Goal: Use online tool/utility: Utilize a website feature to perform a specific function

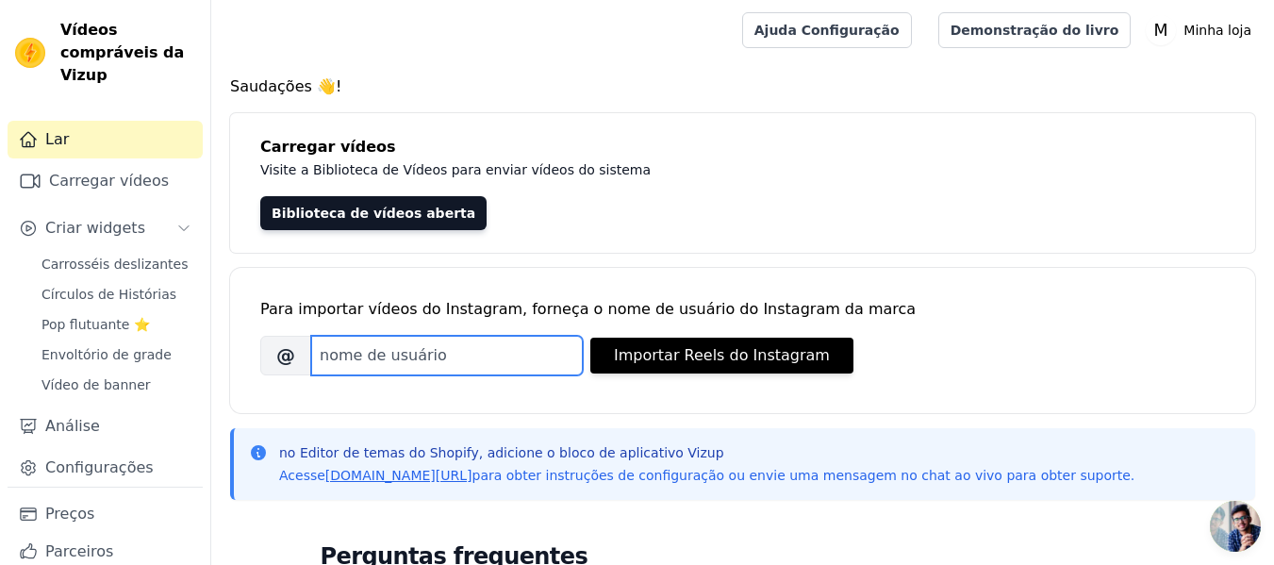
click at [399, 362] on input "Nome de usuário do Instagram da marca" at bounding box center [447, 356] width 272 height 40
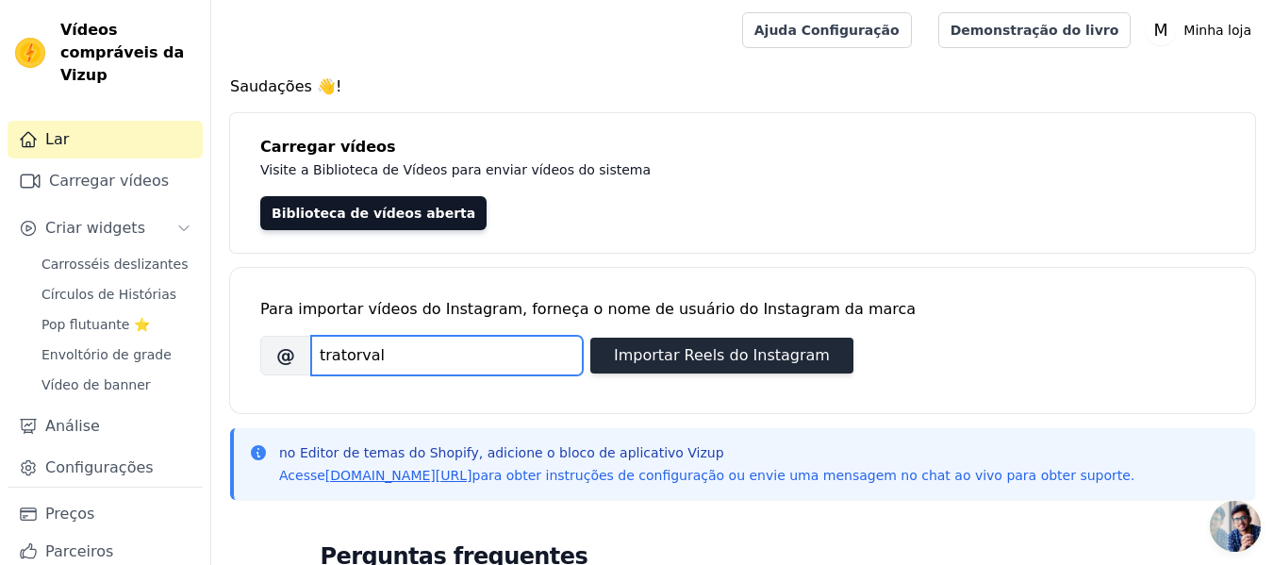
type input "tratorval"
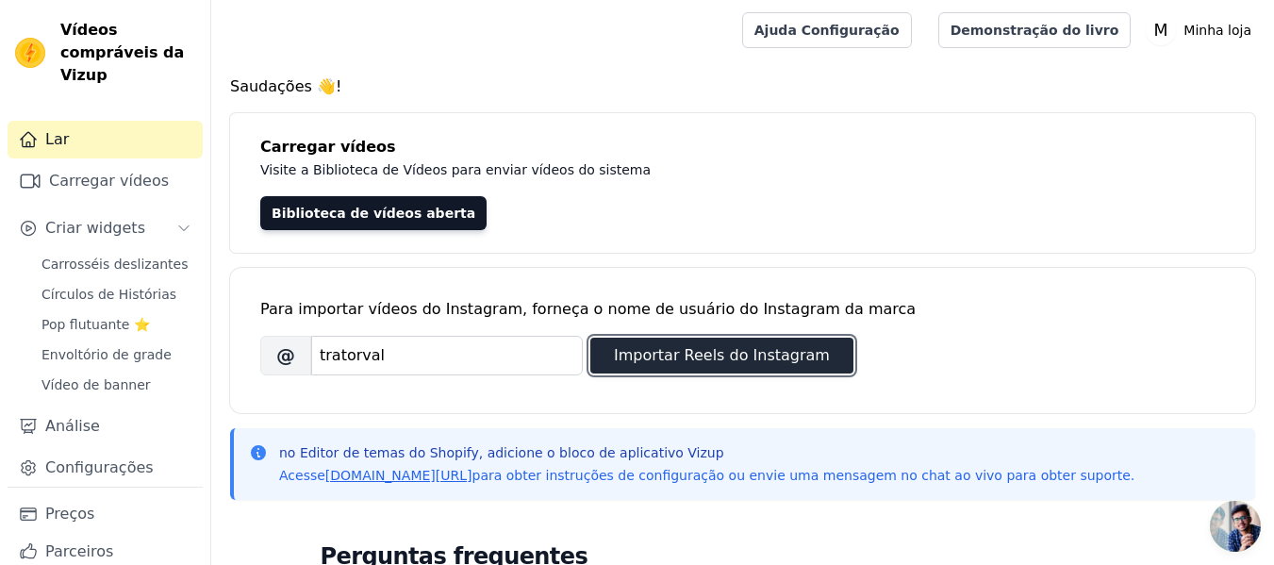
click at [759, 371] on button "Importar Reels do Instagram" at bounding box center [721, 356] width 263 height 36
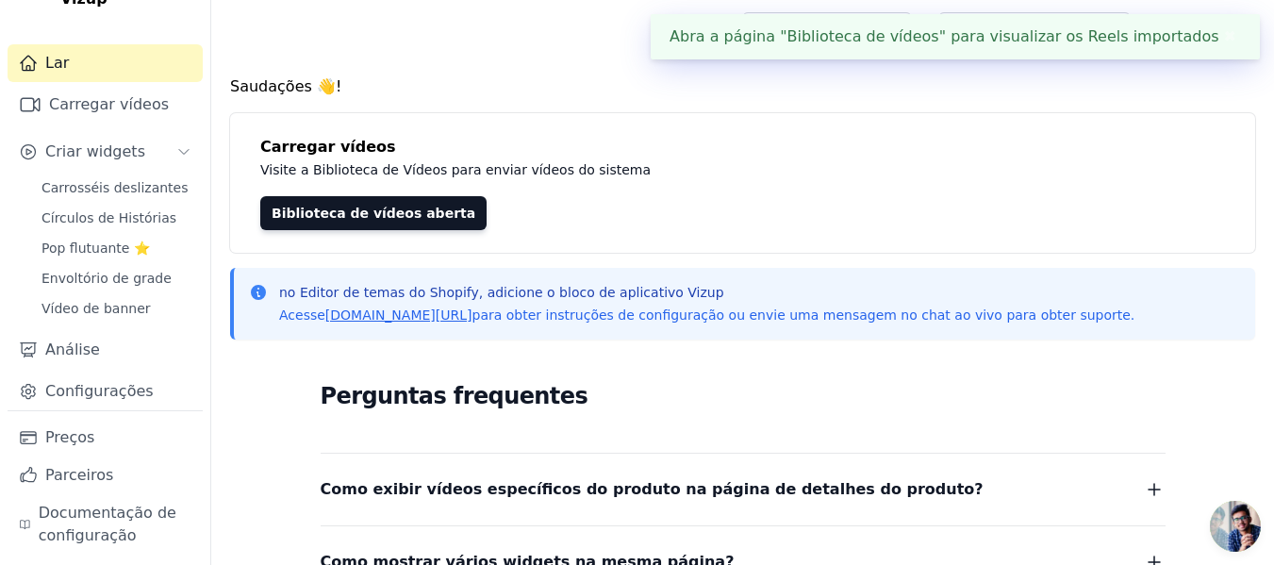
scroll to position [81, 0]
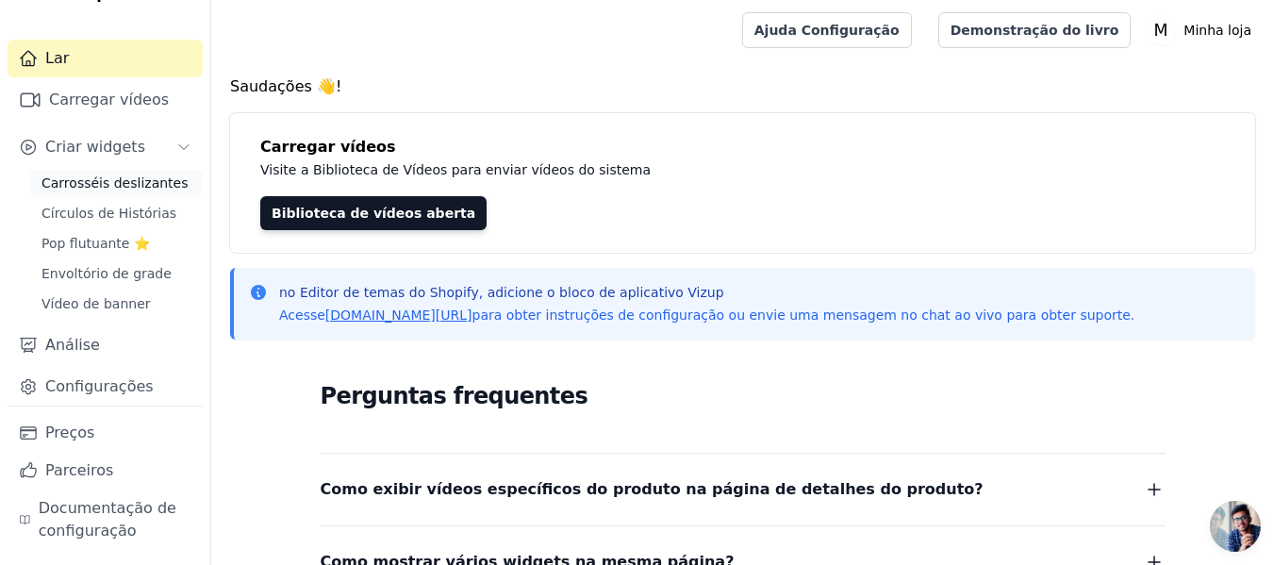
click at [135, 190] on font "Carrosséis deslizantes" at bounding box center [114, 182] width 146 height 15
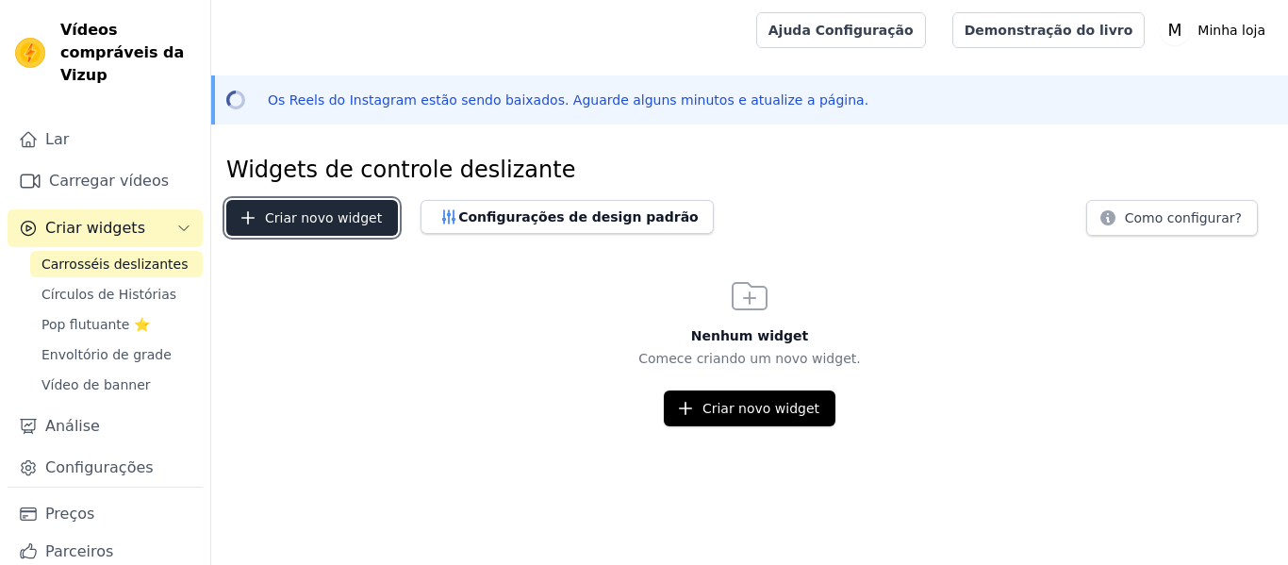
click at [330, 225] on font "Criar novo widget" at bounding box center [323, 217] width 117 height 15
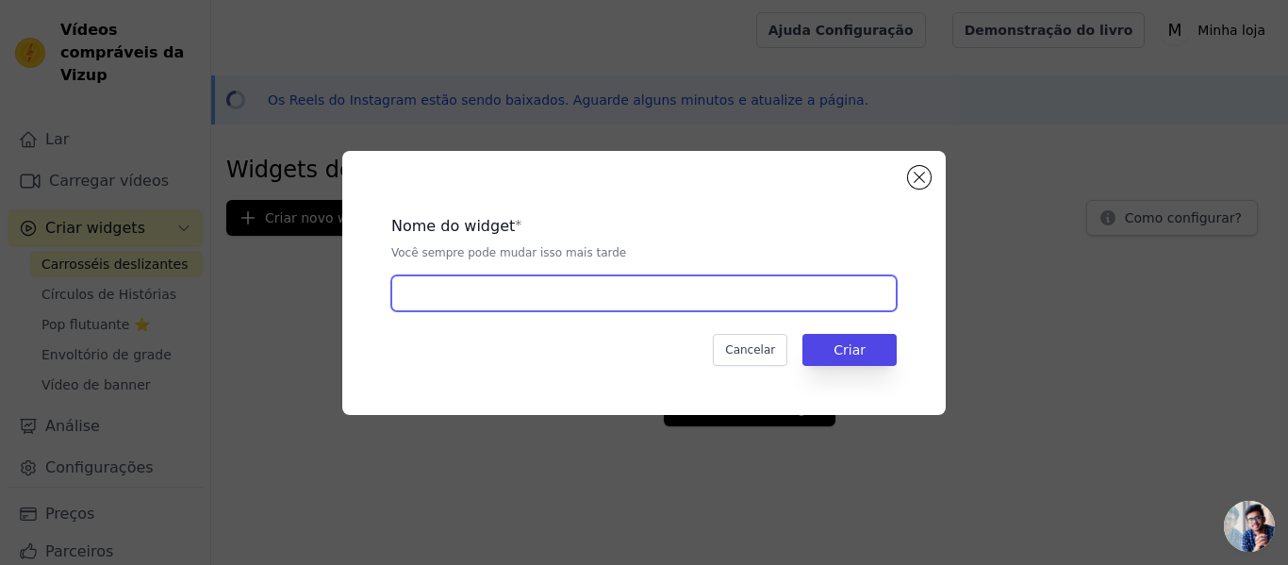
click at [557, 290] on input "text" at bounding box center [643, 293] width 505 height 36
type input "Vídeos tratorval"
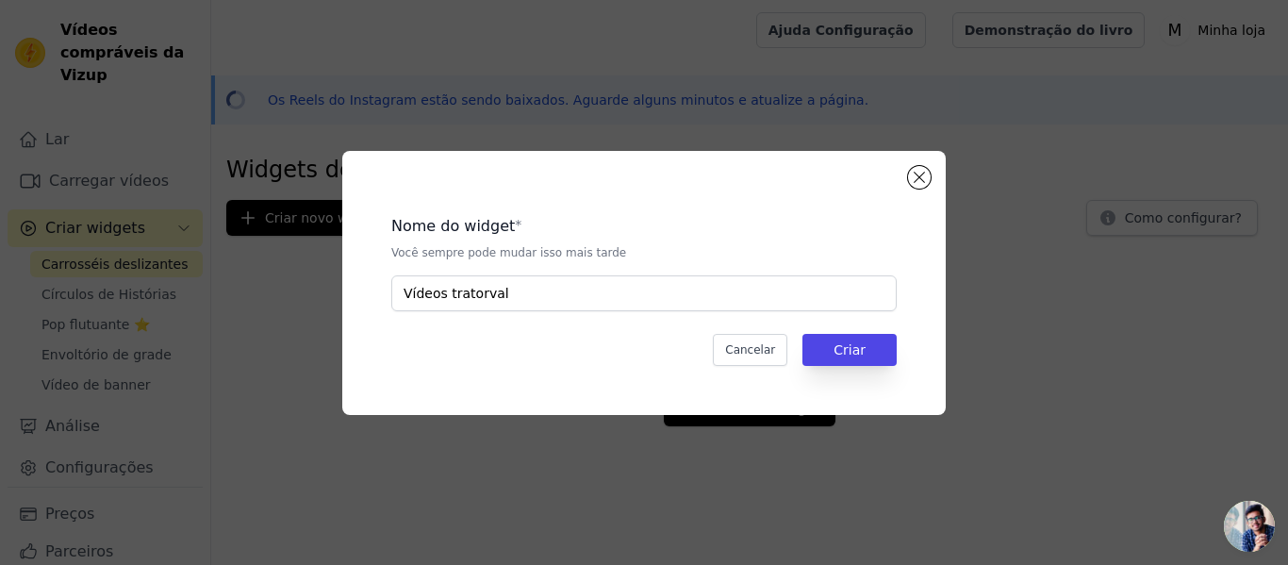
click at [918, 361] on div "Nome do widget * Você sempre pode mudar isso mais tarde Vídeos tratorval Cancel…" at bounding box center [643, 283] width 603 height 264
click at [874, 358] on button "Criar" at bounding box center [849, 350] width 94 height 32
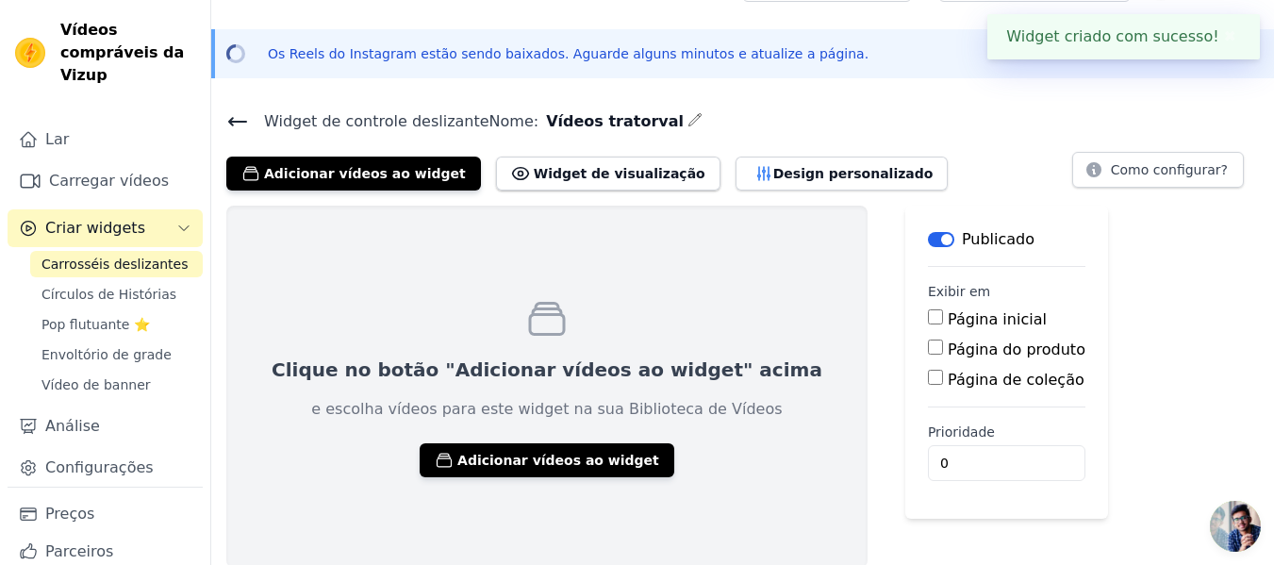
scroll to position [48, 0]
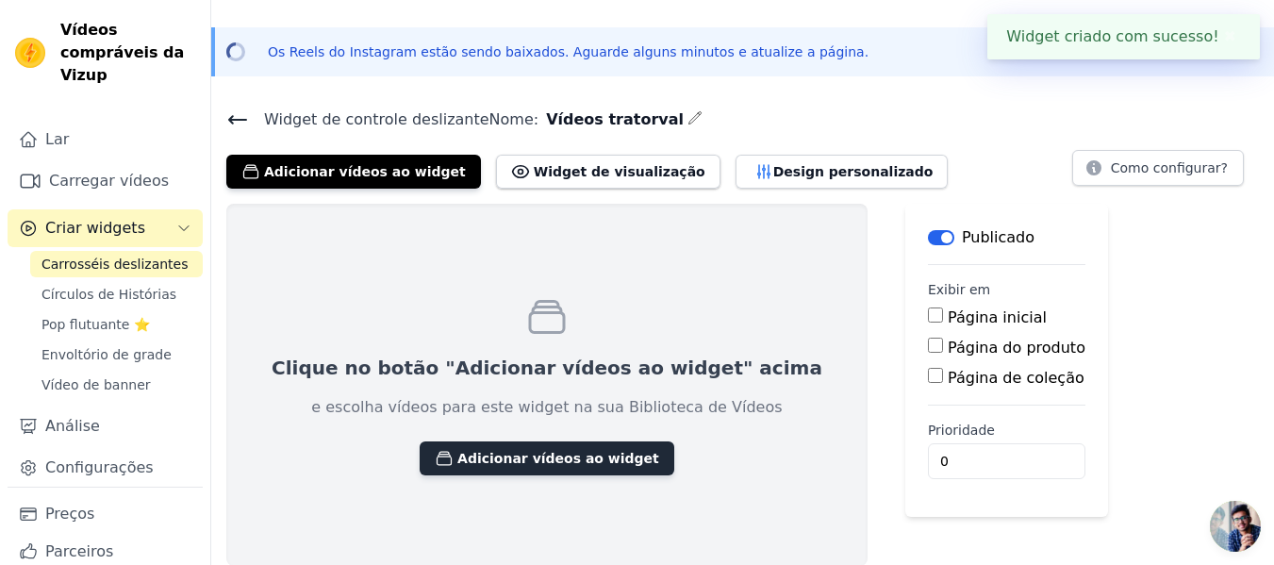
click at [530, 457] on font "Adicionar vídeos ao widget" at bounding box center [558, 458] width 202 height 15
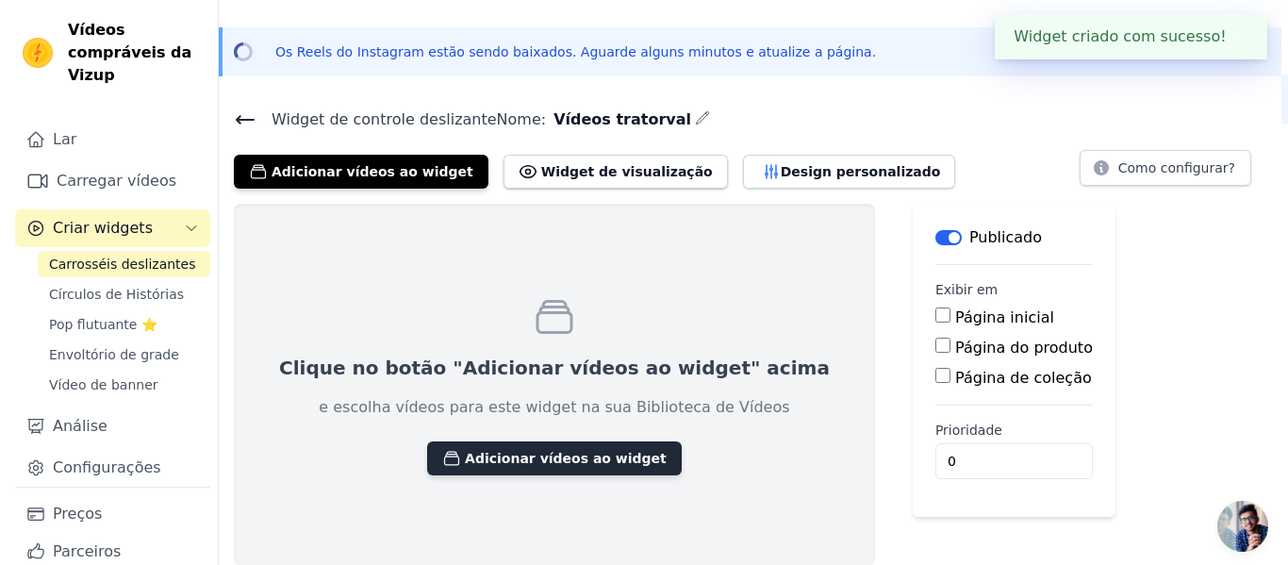
scroll to position [0, 0]
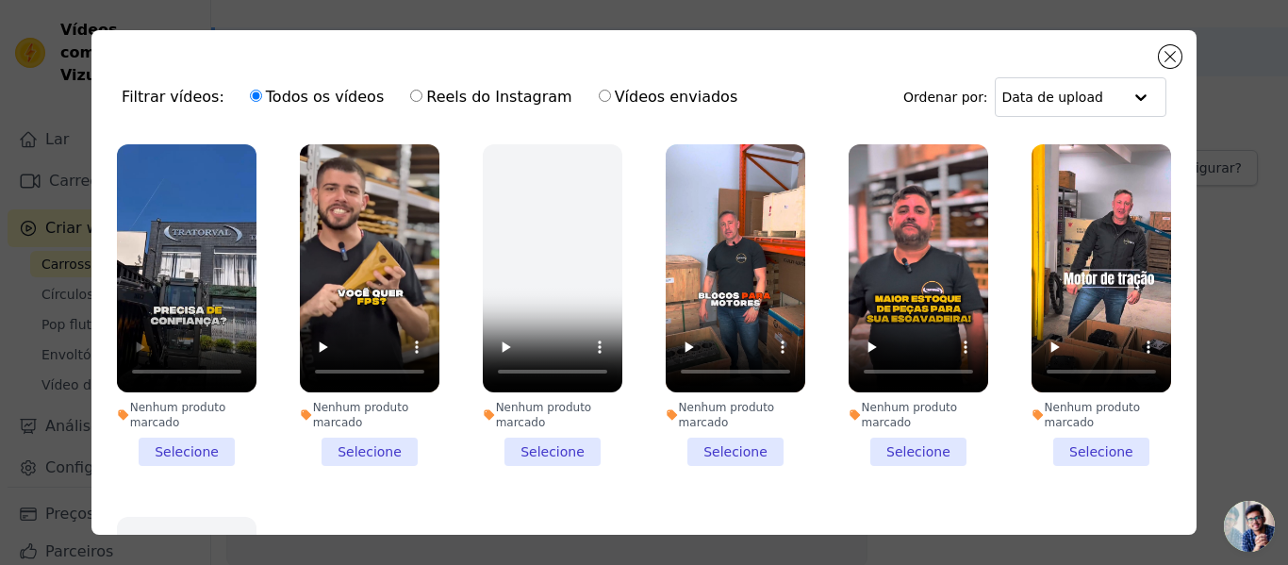
click at [198, 441] on li "Nenhum produto marcado Selecione" at bounding box center [187, 305] width 140 height 322
click at [0, 0] on input "Nenhum produto marcado Selecione" at bounding box center [0, 0] width 0 height 0
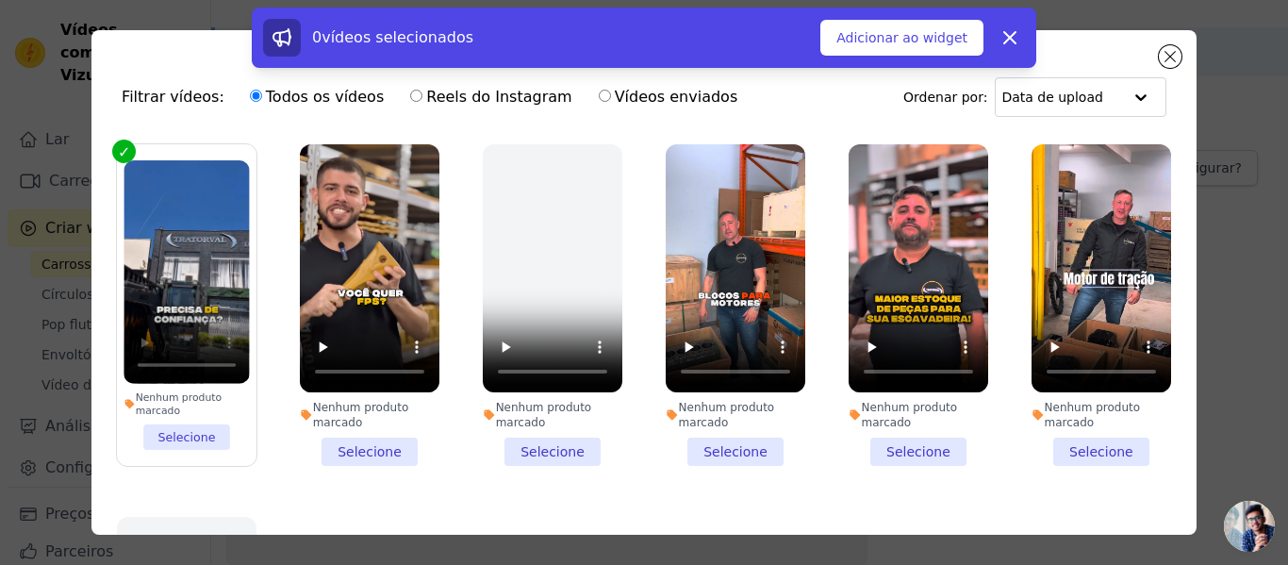
click at [373, 438] on li "Nenhum produto marcado Selecione" at bounding box center [370, 305] width 140 height 322
click at [0, 0] on input "Nenhum produto marcado Selecione" at bounding box center [0, 0] width 0 height 0
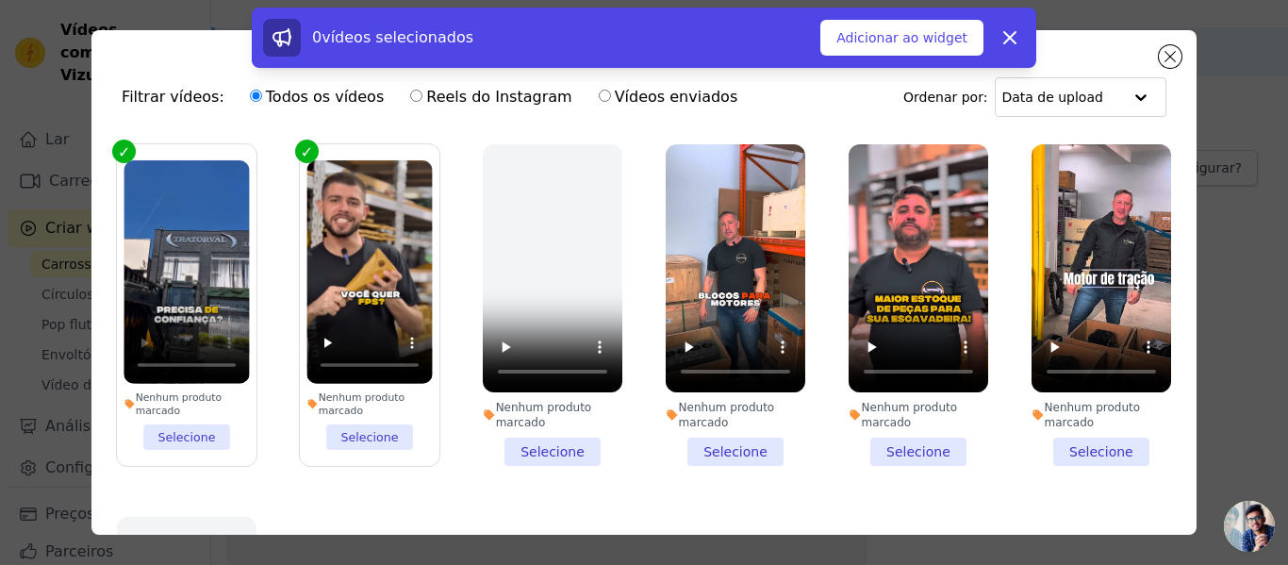
click at [742, 438] on li "Nenhum produto marcado Selecione" at bounding box center [736, 305] width 140 height 322
click at [0, 0] on input "Nenhum produto marcado Selecione" at bounding box center [0, 0] width 0 height 0
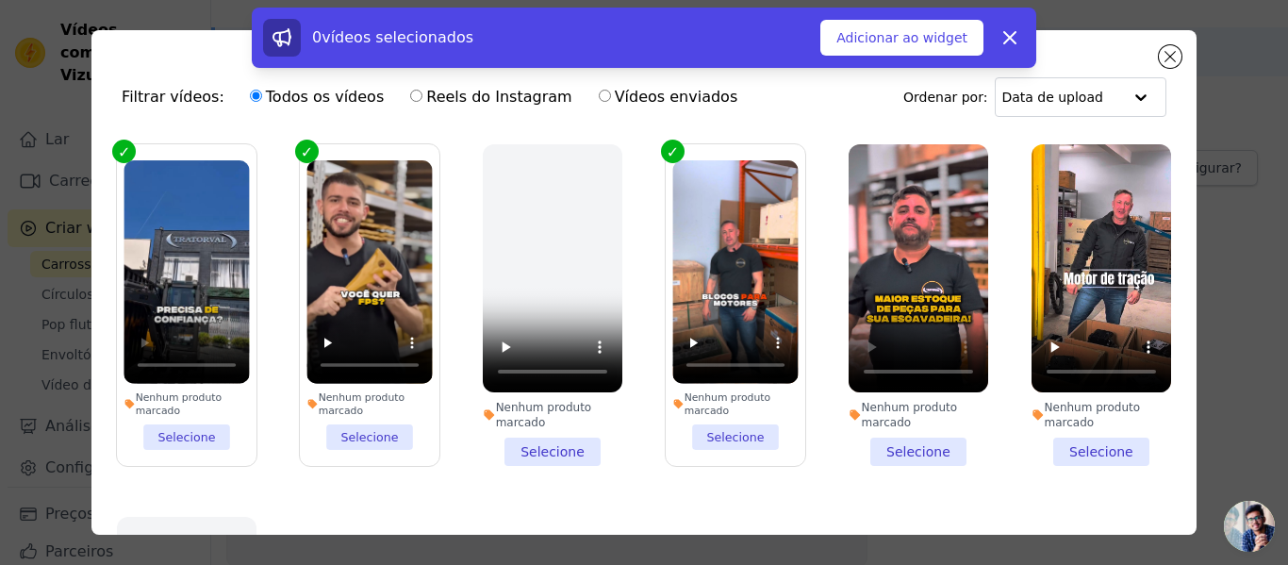
click at [901, 442] on li "Nenhum produto marcado Selecione" at bounding box center [919, 305] width 140 height 322
click at [0, 0] on input "Nenhum produto marcado Selecione" at bounding box center [0, 0] width 0 height 0
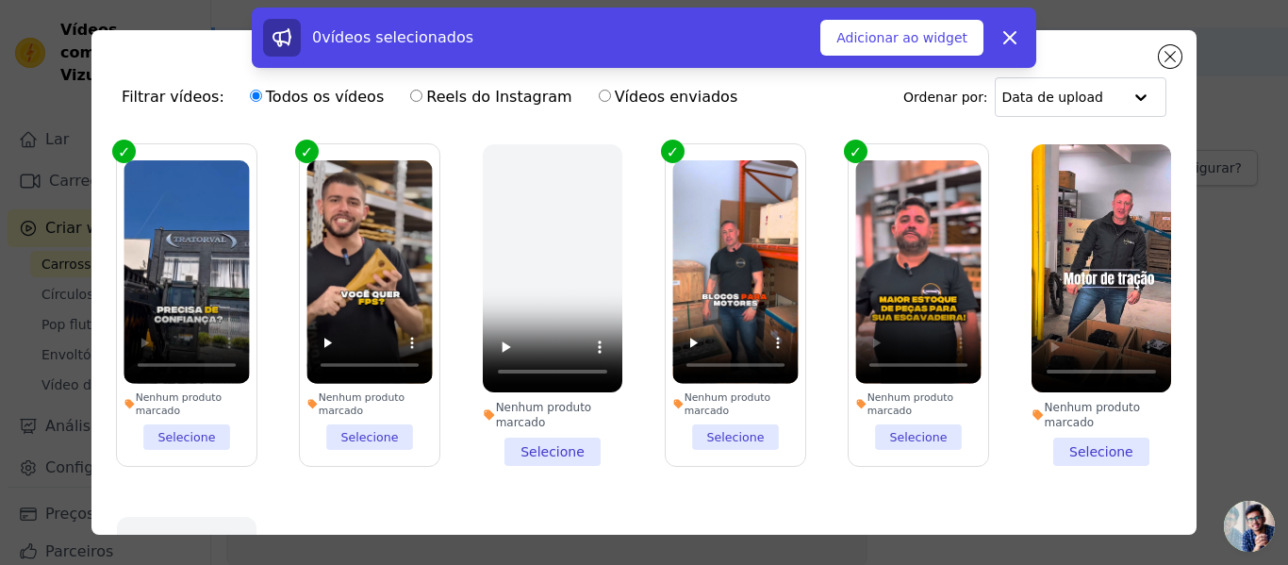
click at [1083, 439] on li "Nenhum produto marcado Selecione" at bounding box center [1102, 305] width 140 height 322
click at [0, 0] on input "Nenhum produto marcado Selecione" at bounding box center [0, 0] width 0 height 0
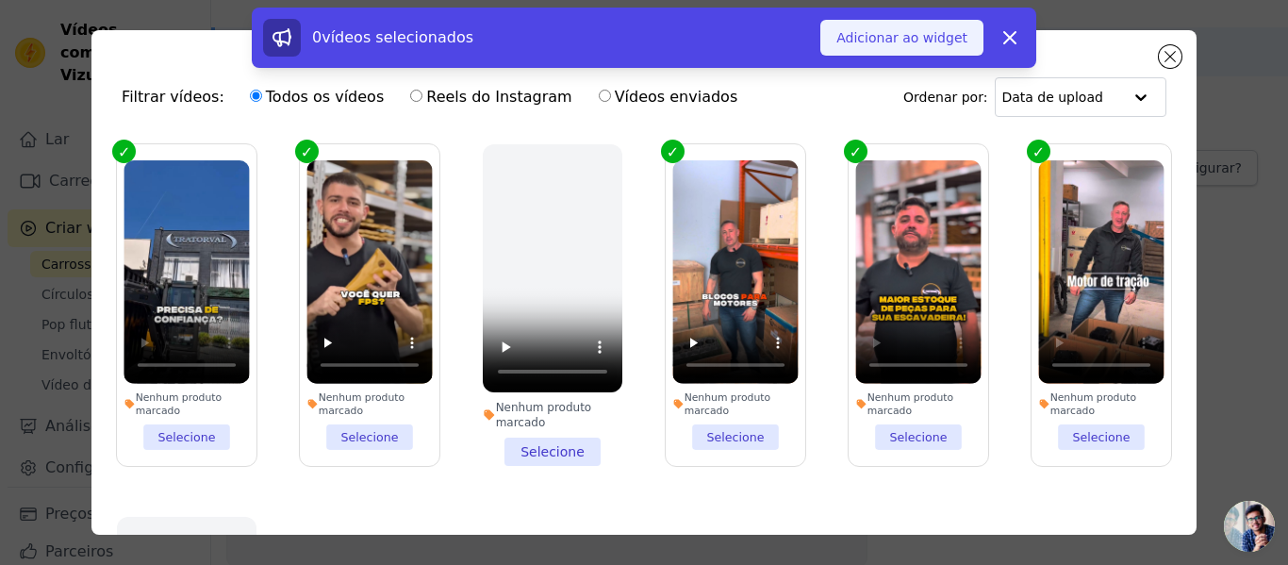
click at [938, 39] on font "Adicionar ao widget" at bounding box center [901, 37] width 131 height 15
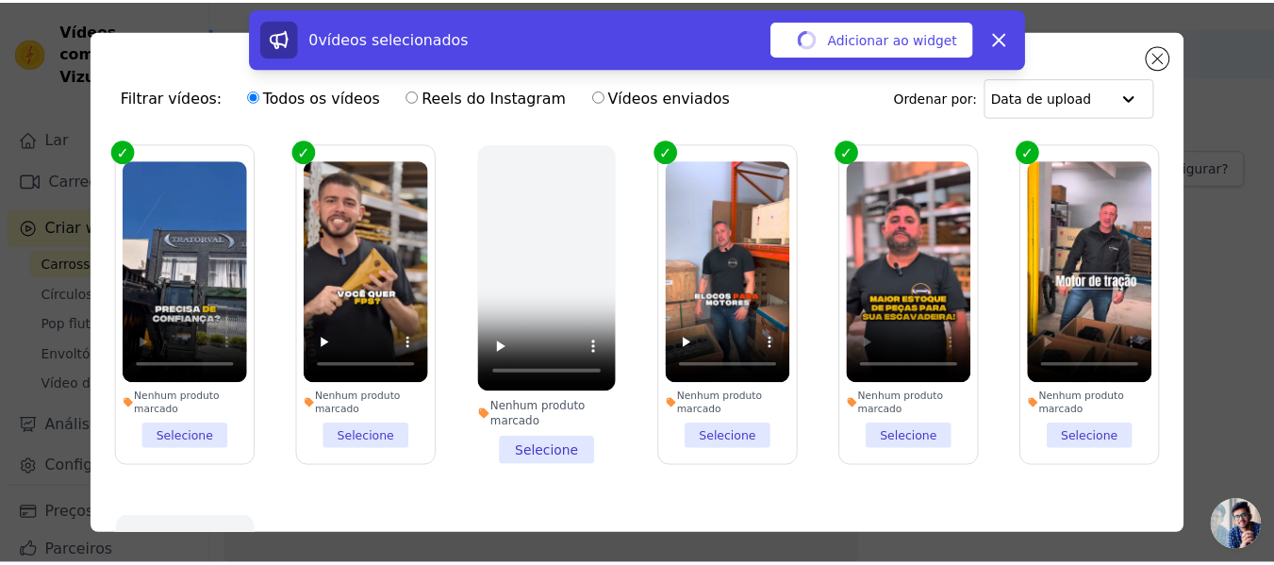
scroll to position [48, 0]
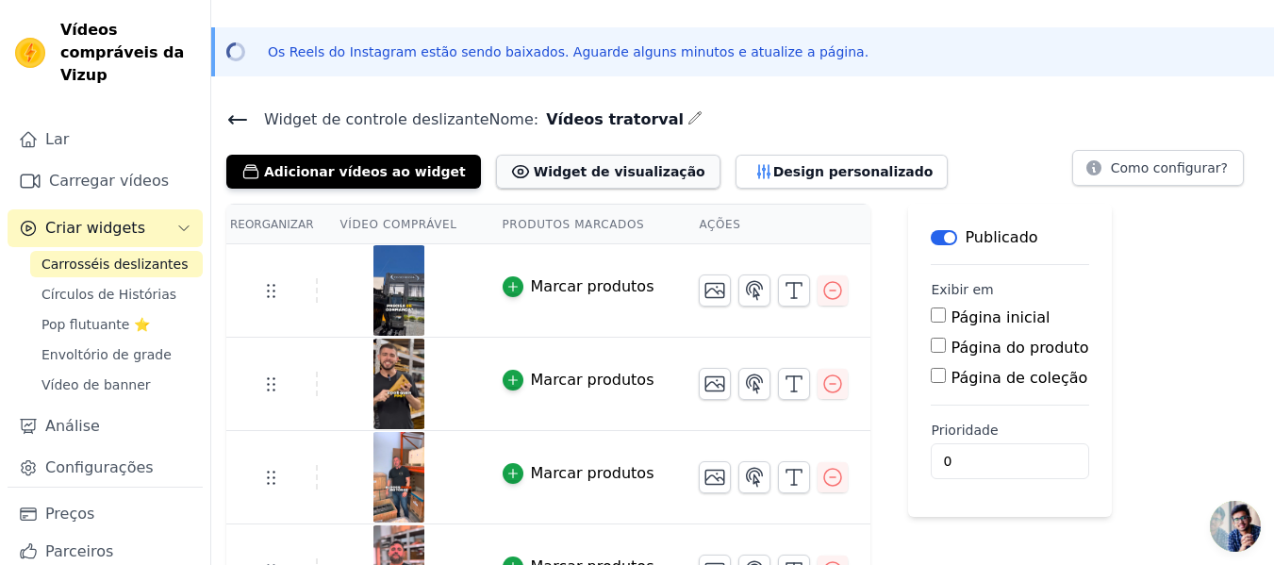
click at [557, 167] on font "Widget de visualização" at bounding box center [620, 171] width 172 height 15
click at [776, 173] on font "Design personalizado" at bounding box center [853, 171] width 160 height 15
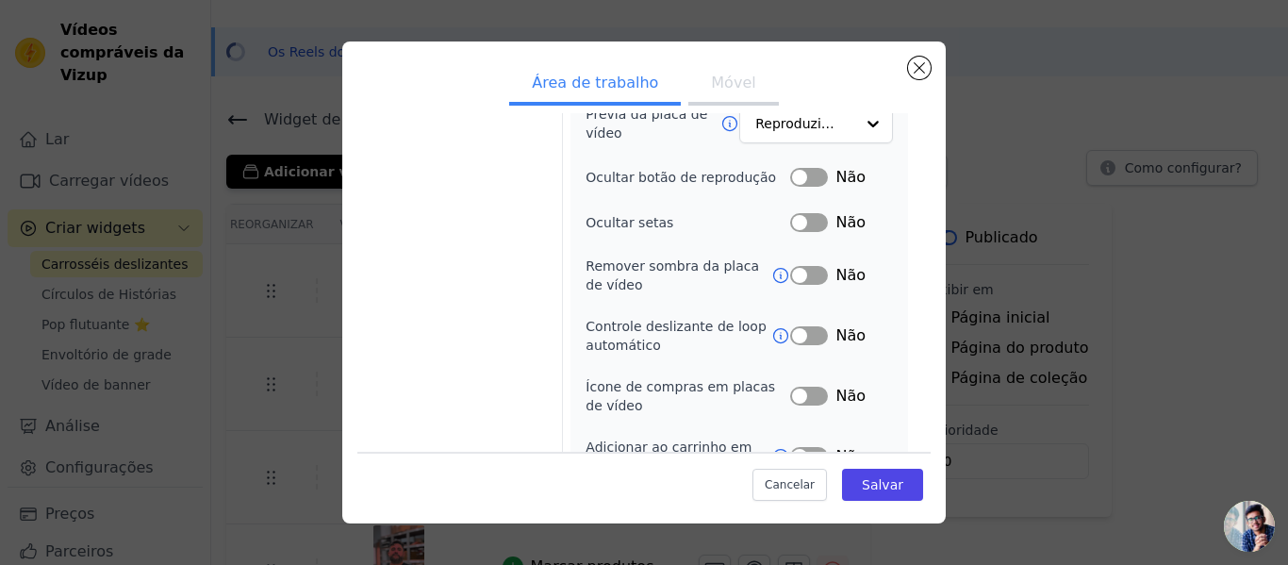
scroll to position [309, 0]
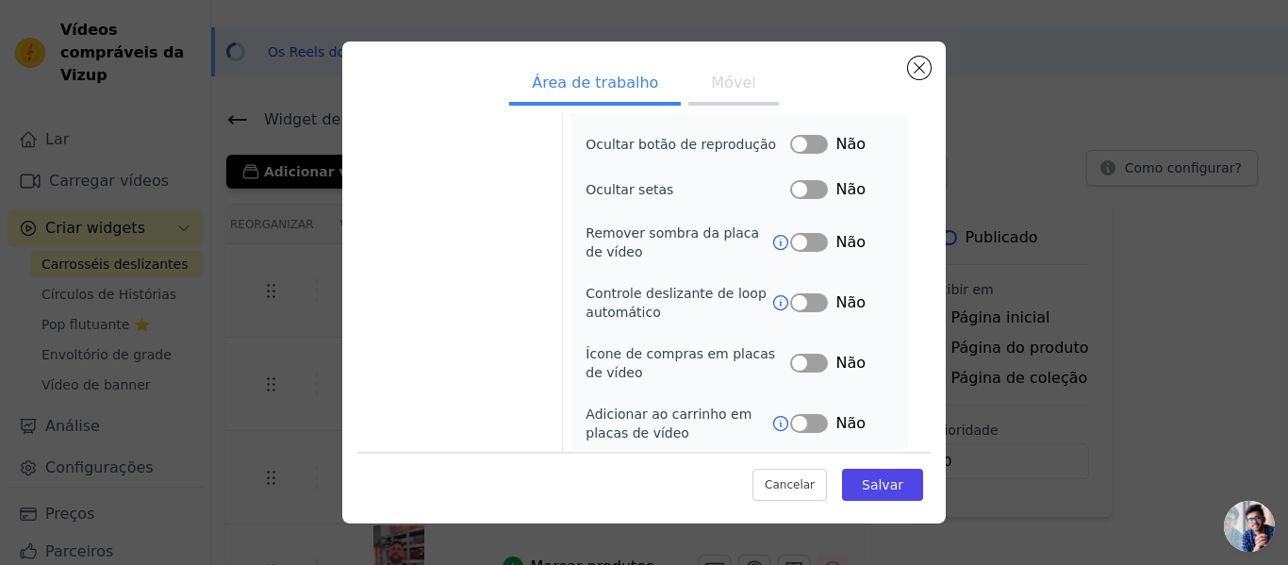
click at [774, 295] on icon at bounding box center [781, 302] width 14 height 14
click at [882, 485] on font "Salvar" at bounding box center [882, 484] width 41 height 15
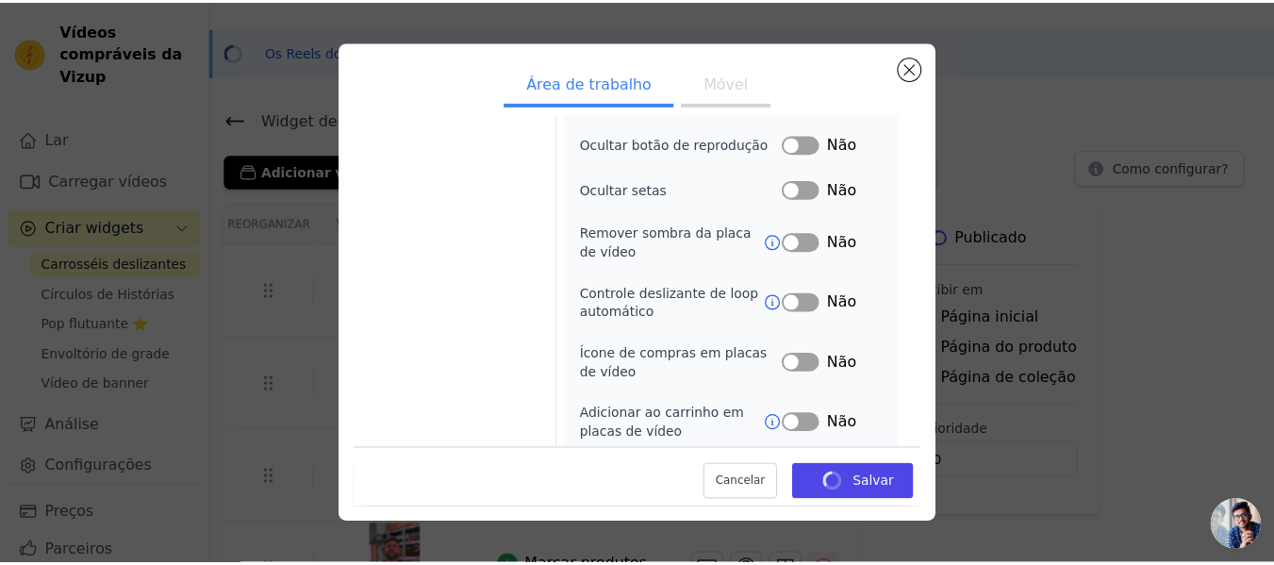
scroll to position [48, 0]
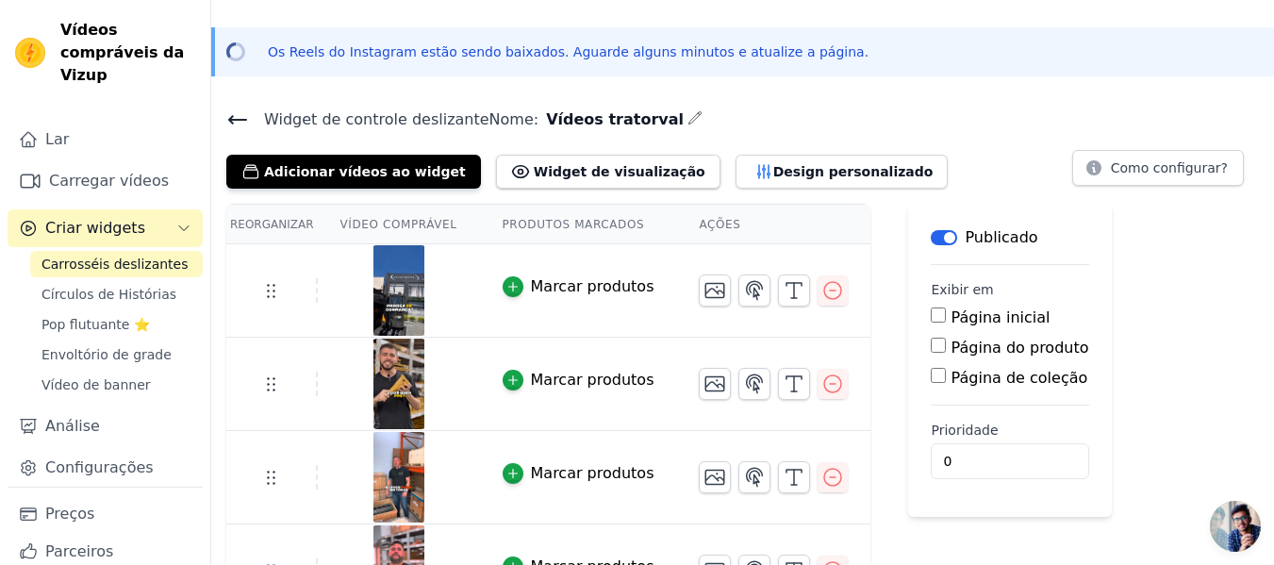
click at [931, 314] on input "Página inicial" at bounding box center [938, 314] width 15 height 15
checkbox input "true"
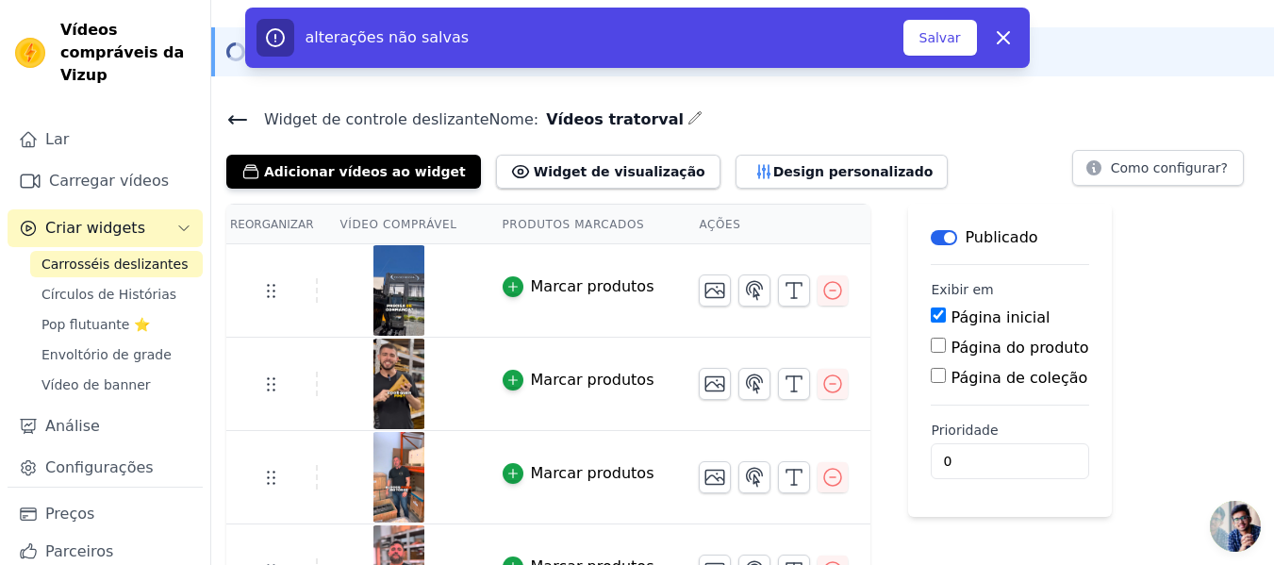
click at [941, 58] on div "alterações não salvas Salvar Liberar" at bounding box center [637, 38] width 784 height 60
click at [945, 46] on font "Salvar" at bounding box center [939, 37] width 41 height 19
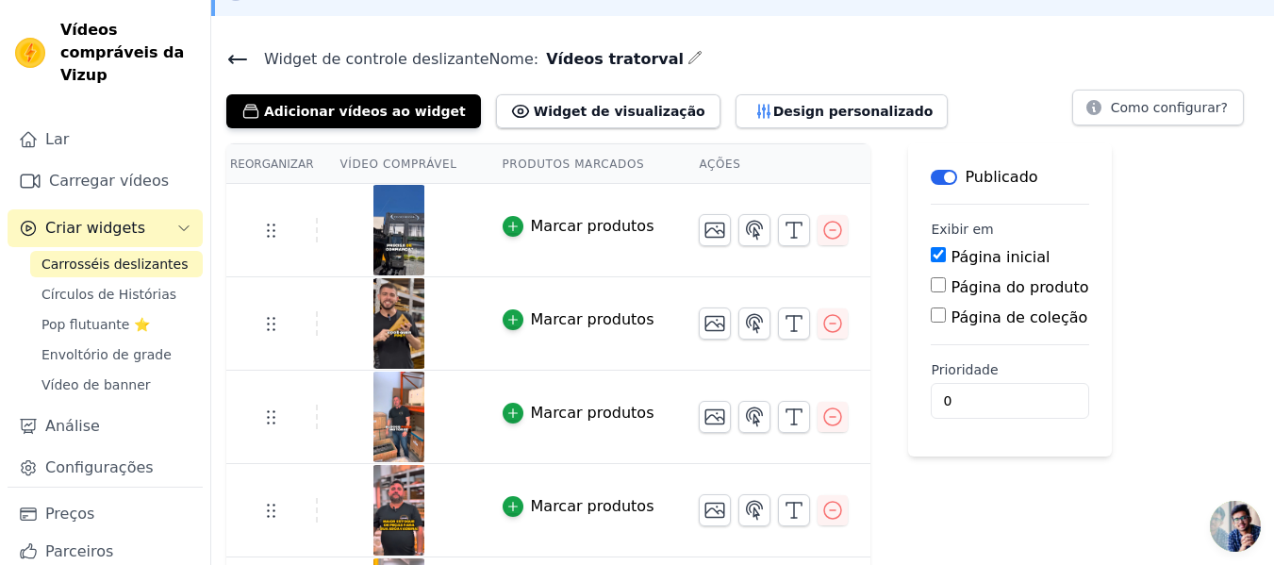
scroll to position [101, 0]
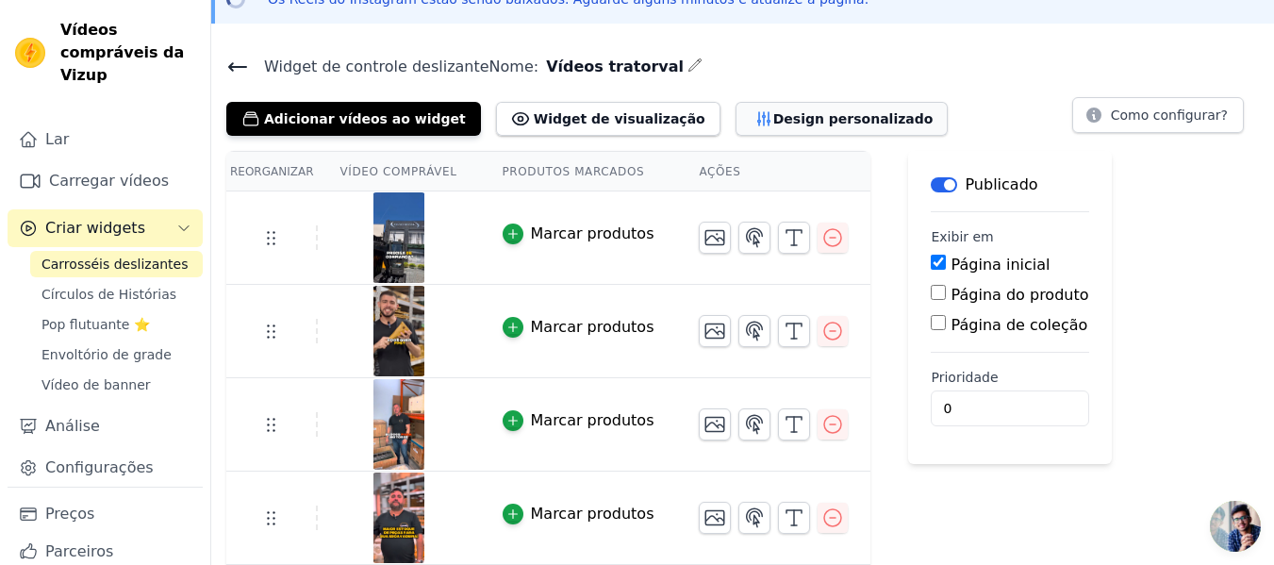
click at [774, 117] on font "Design personalizado" at bounding box center [853, 118] width 160 height 15
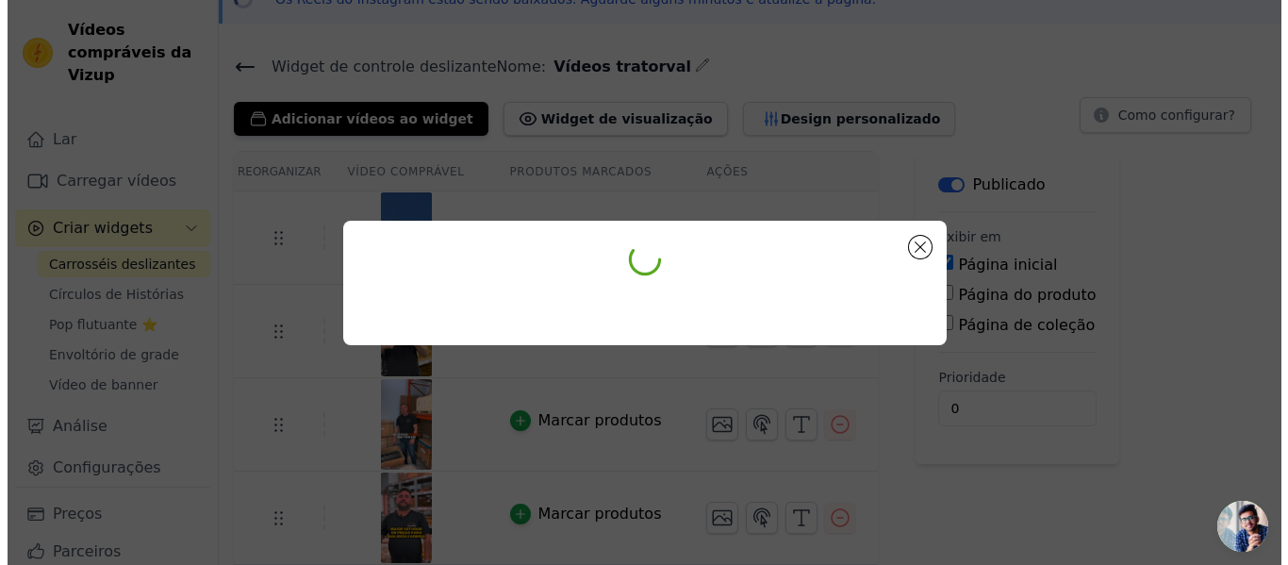
scroll to position [0, 0]
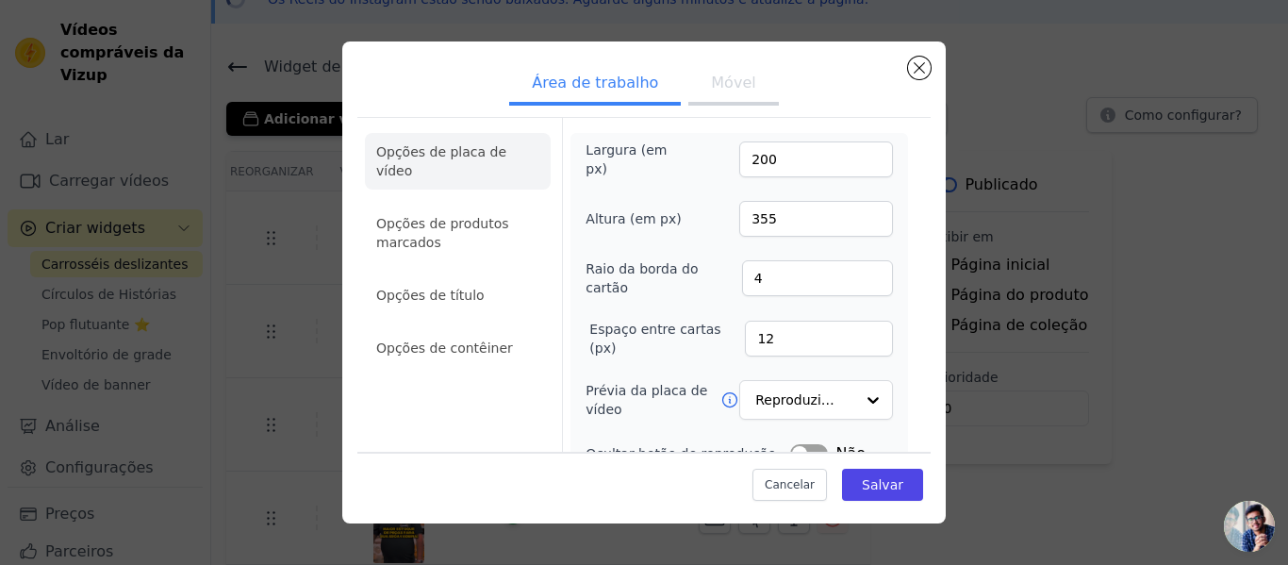
click at [748, 84] on button "Móvel" at bounding box center [733, 84] width 90 height 41
click at [925, 66] on button "Fechar modal" at bounding box center [919, 68] width 23 height 23
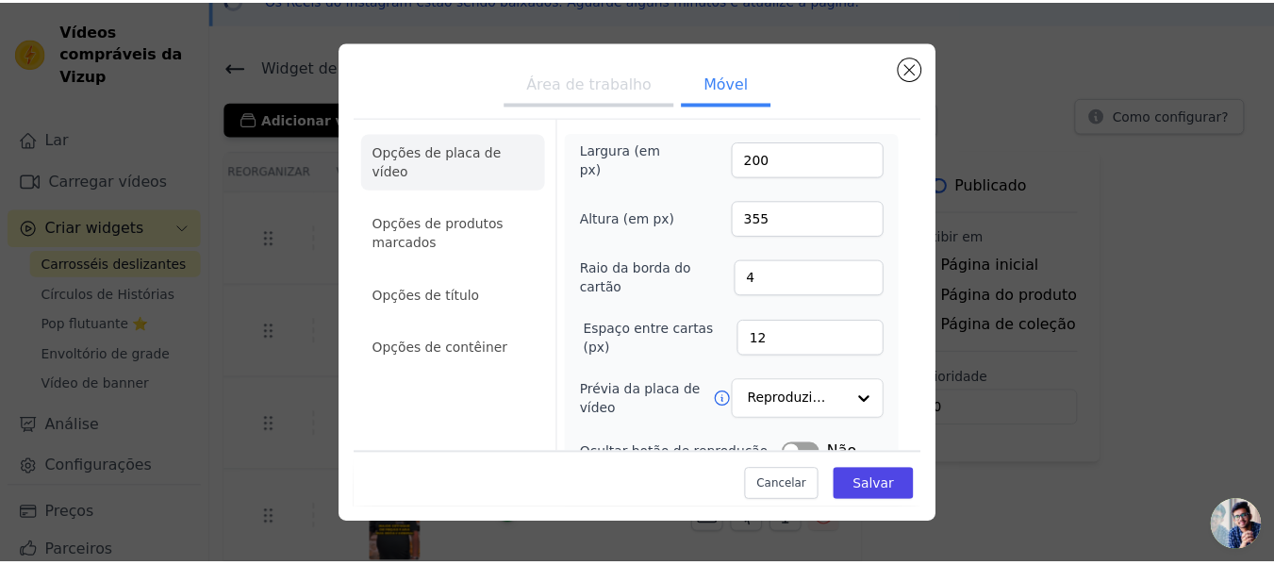
scroll to position [101, 0]
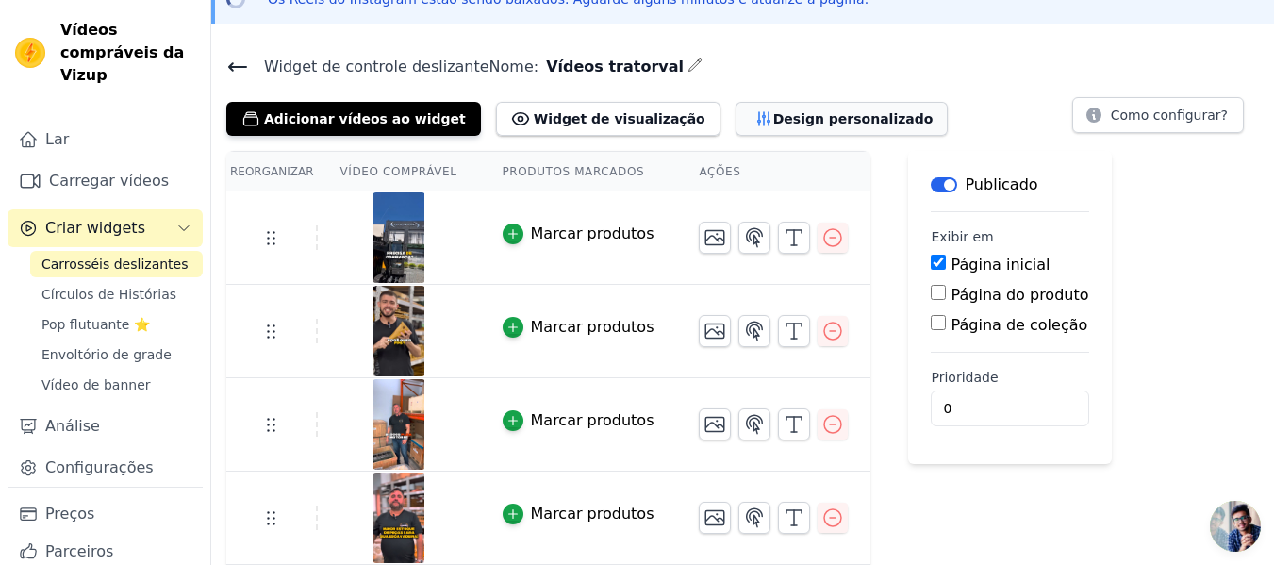
click at [773, 119] on font "Design personalizado" at bounding box center [853, 118] width 160 height 15
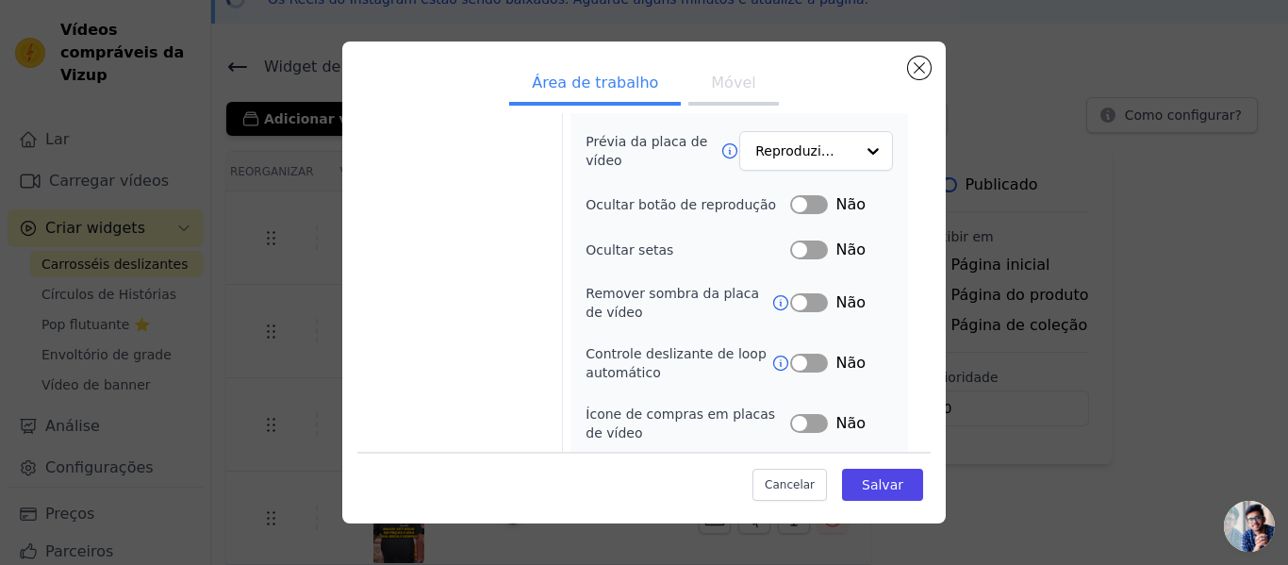
scroll to position [309, 0]
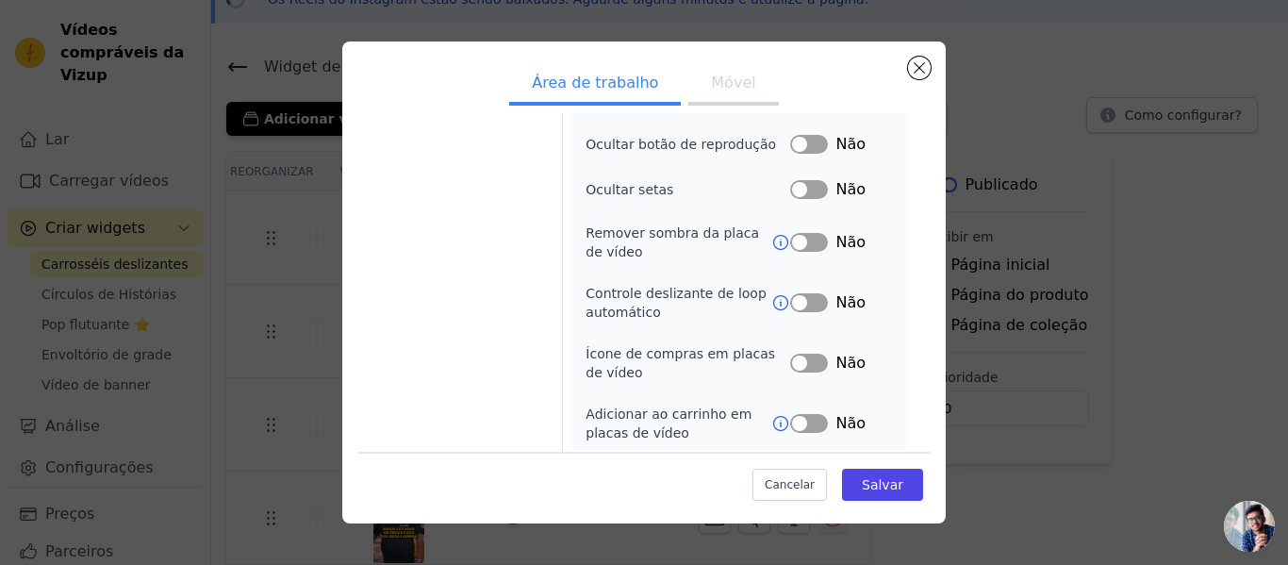
click at [790, 301] on button "Rótulo" at bounding box center [809, 302] width 38 height 19
click at [809, 297] on button "Rótulo" at bounding box center [809, 302] width 38 height 19
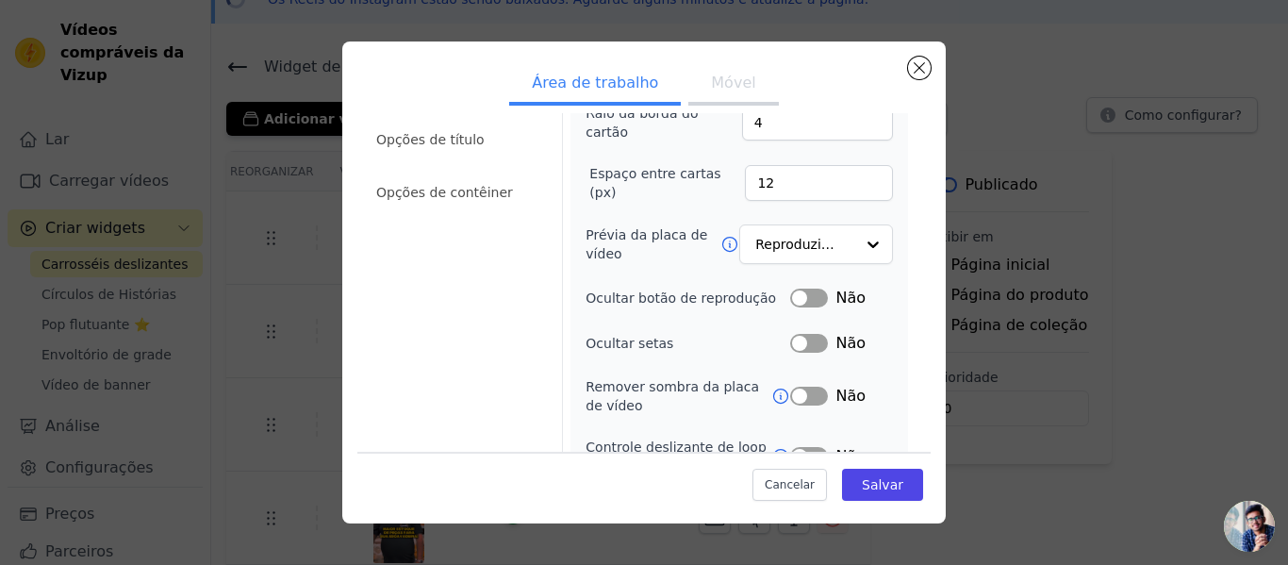
scroll to position [121, 0]
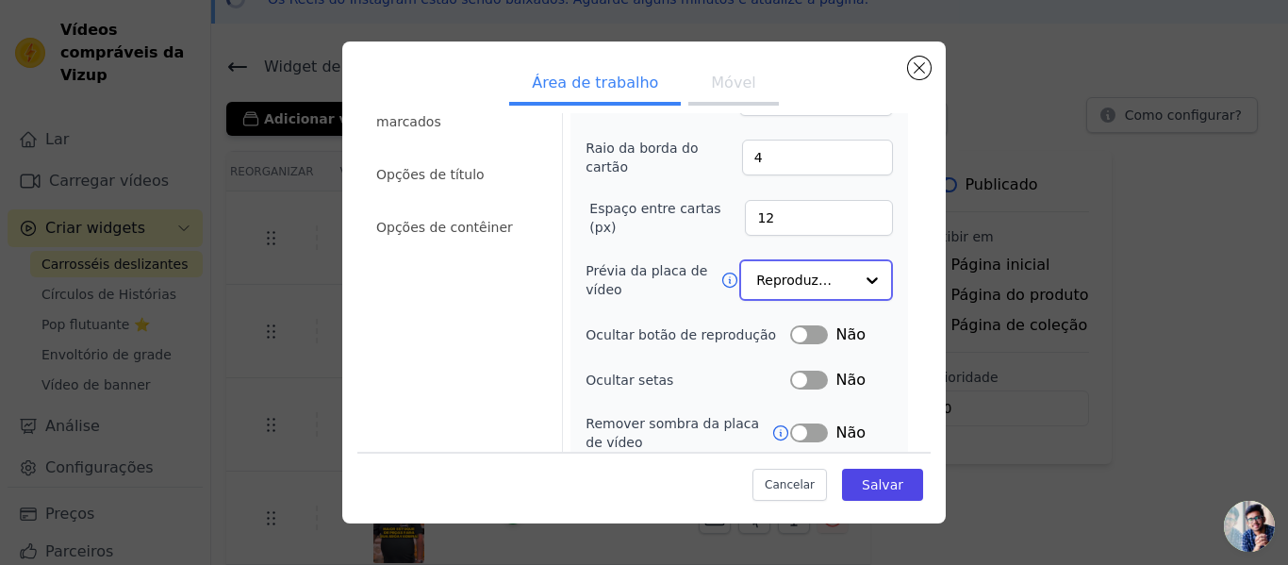
click at [801, 280] on input "Prévia da placa de vídeo" at bounding box center [804, 280] width 97 height 38
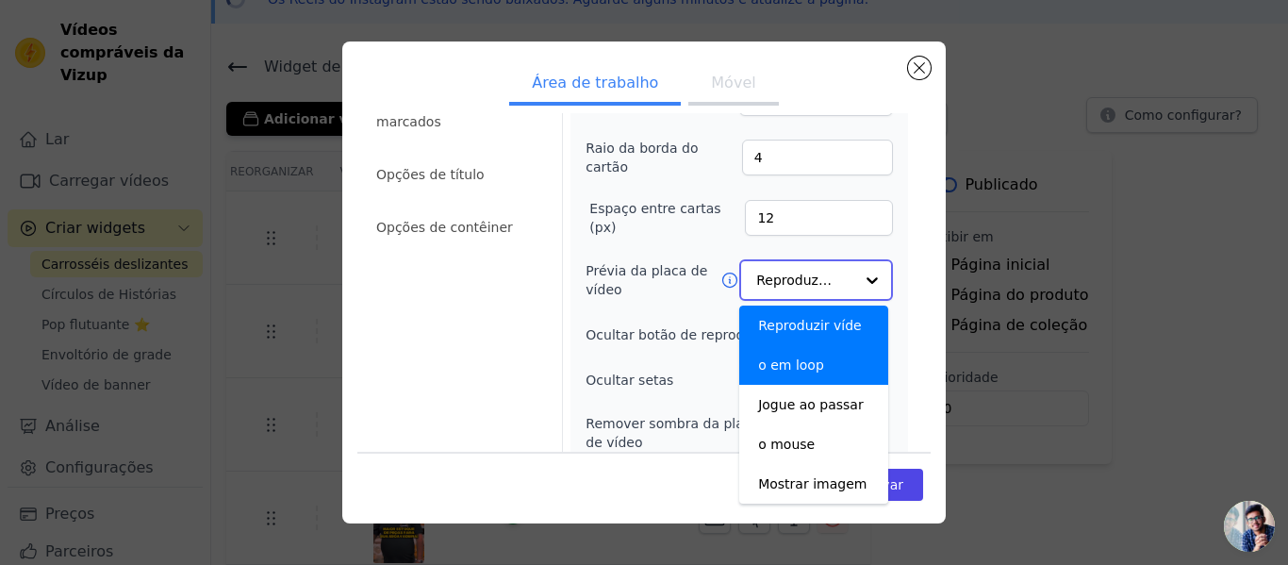
click at [807, 265] on input "Prévia da placa de vídeo" at bounding box center [804, 280] width 97 height 38
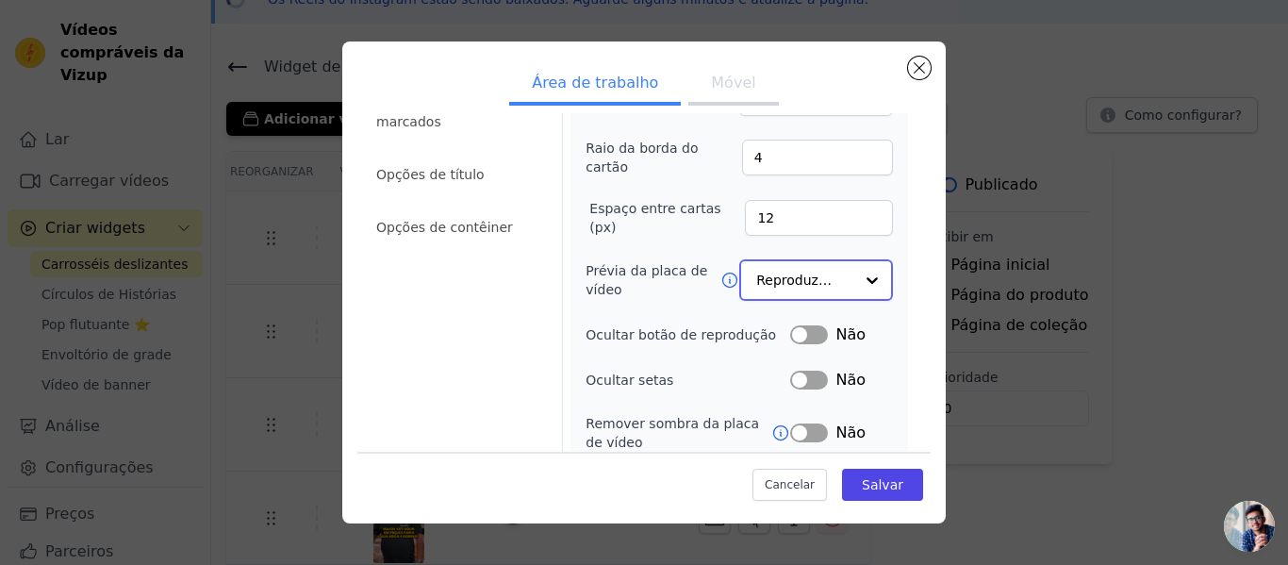
click at [782, 274] on input "Prévia da placa de vídeo" at bounding box center [804, 280] width 97 height 38
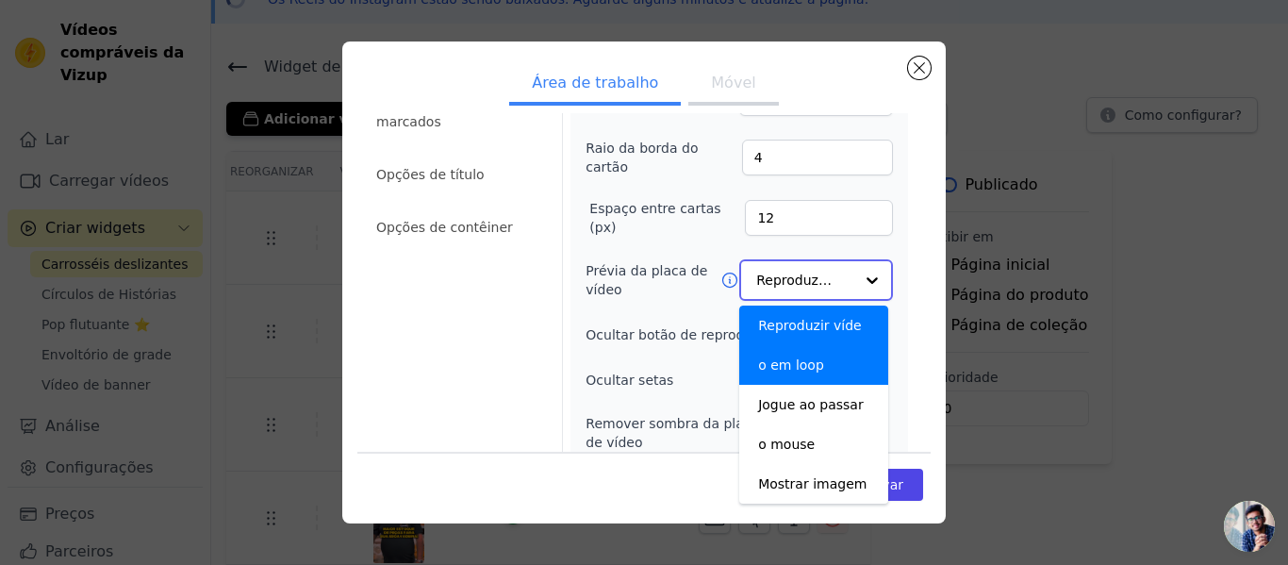
click at [783, 271] on input "Prévia da placa de vídeo" at bounding box center [804, 280] width 97 height 38
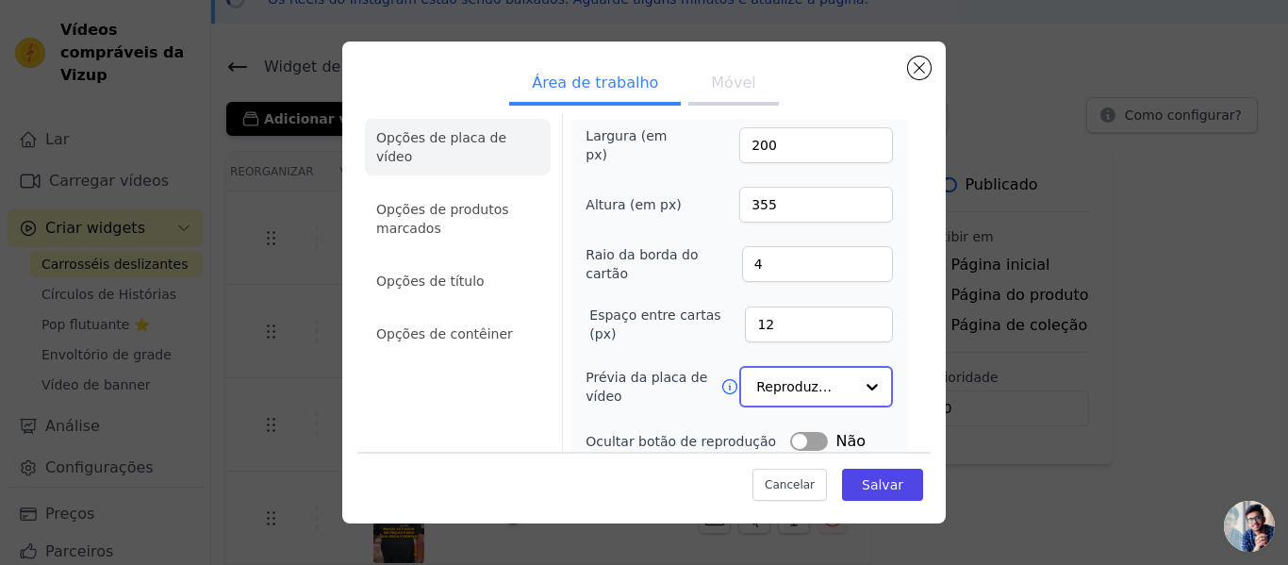
scroll to position [0, 0]
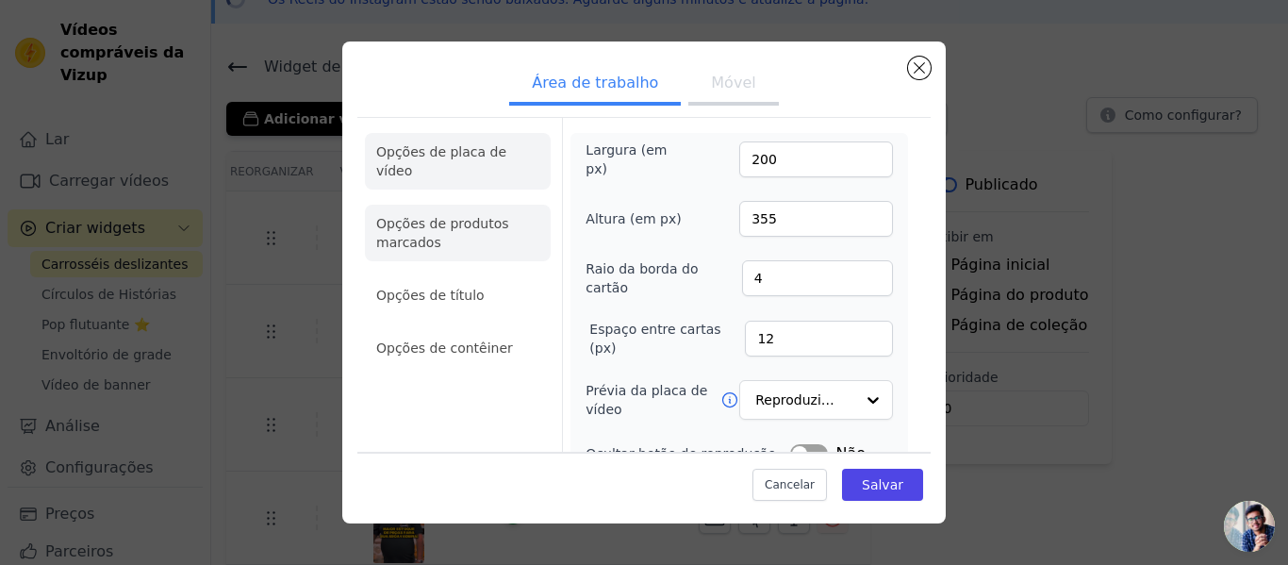
click at [447, 216] on font "Opções de produtos marcados" at bounding box center [442, 233] width 133 height 34
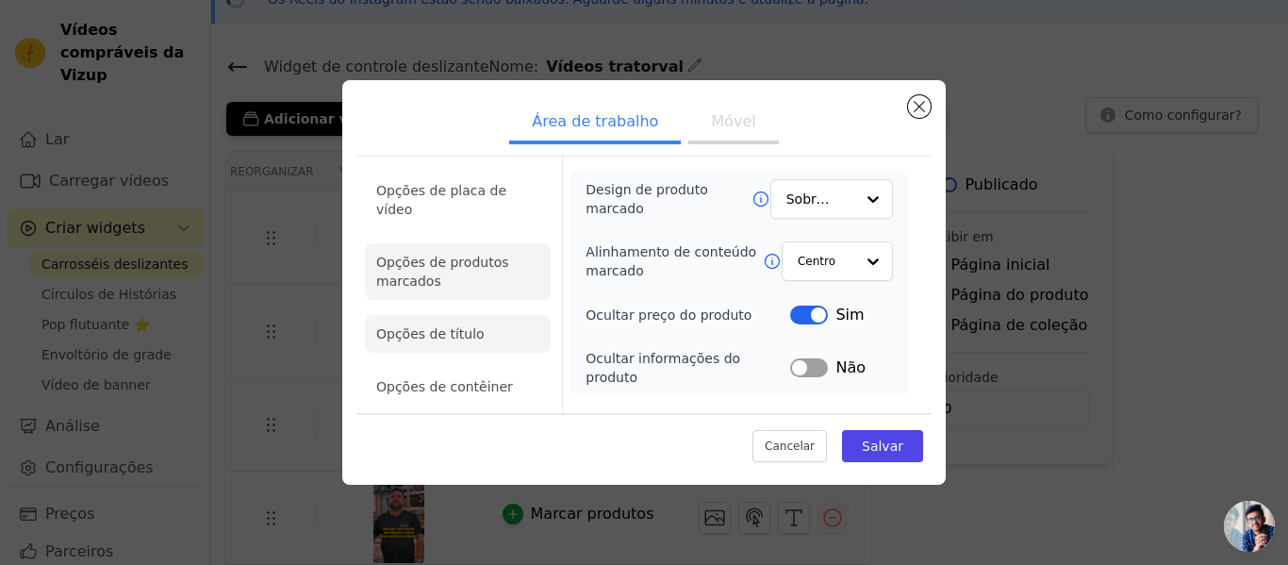
click at [470, 315] on li "Opções de título" at bounding box center [458, 334] width 186 height 38
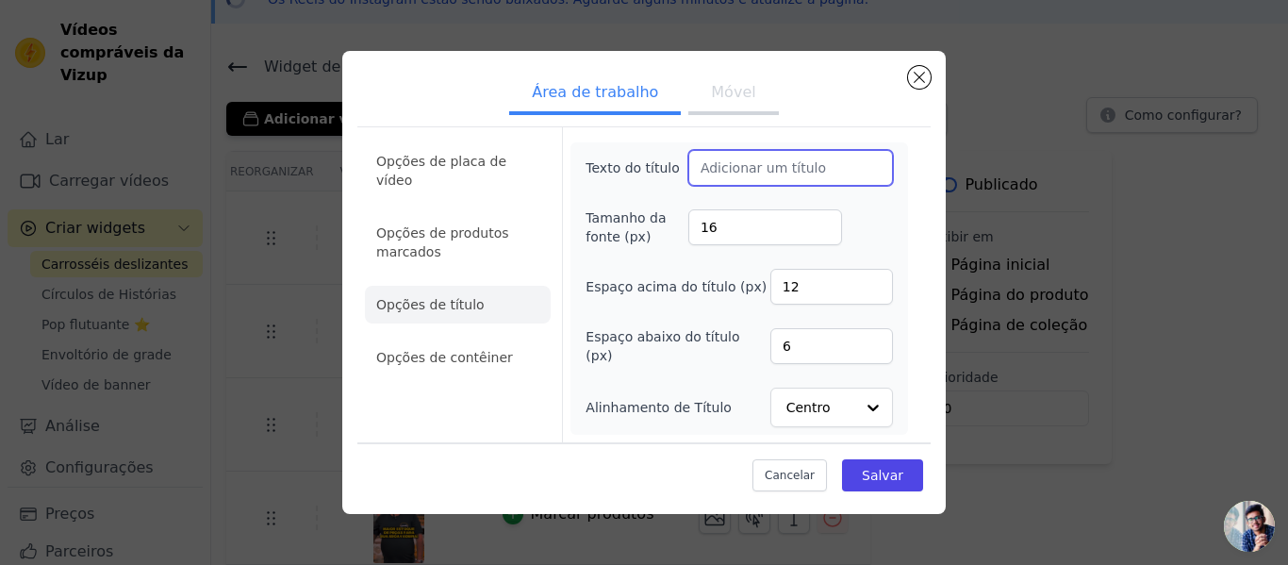
click at [779, 167] on input "Texto do título" at bounding box center [790, 168] width 205 height 36
type input "C"
click at [779, 167] on input "Conheça a Tratorval" at bounding box center [790, 168] width 205 height 36
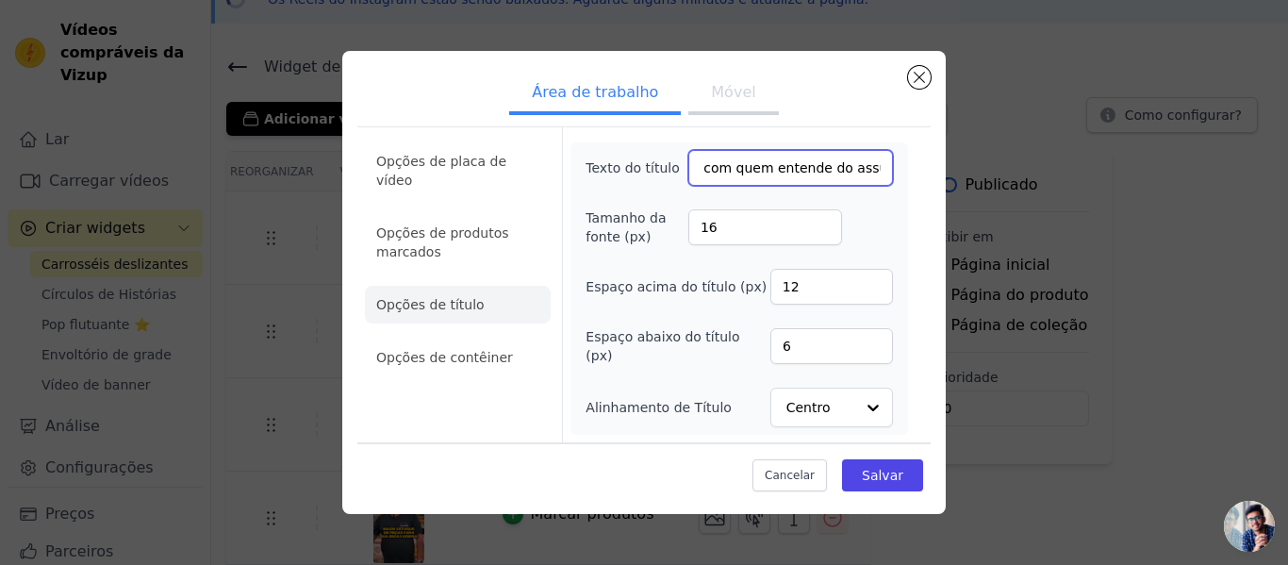
scroll to position [0, 30]
type input "Fale com quem entende do assunto:"
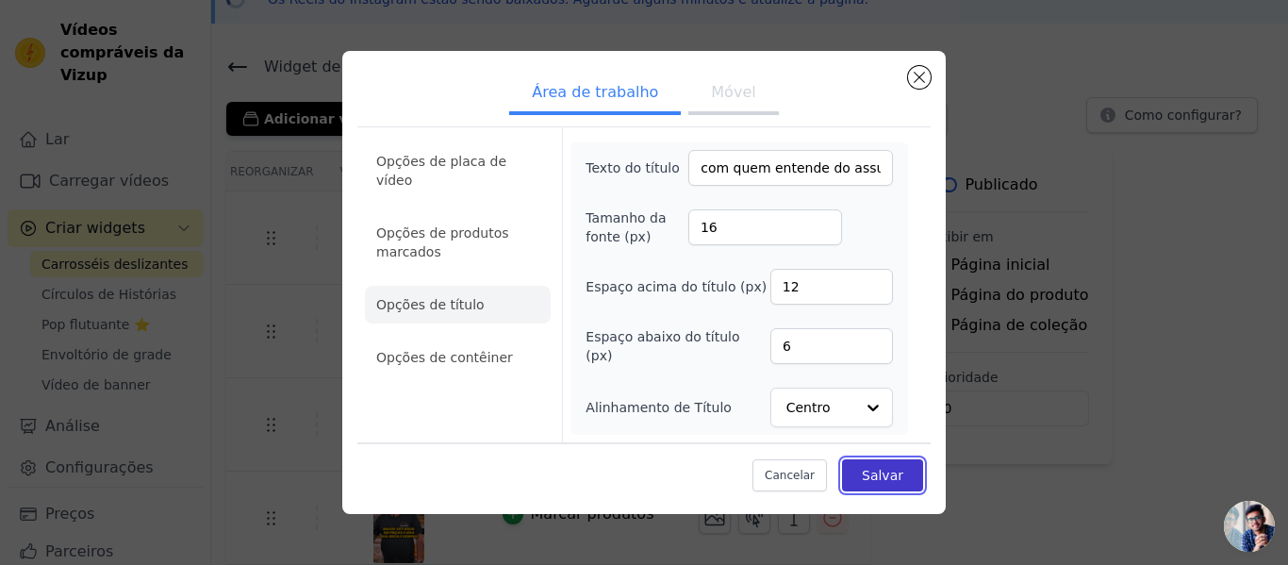
scroll to position [0, 0]
click at [908, 474] on button "Salvar" at bounding box center [882, 475] width 81 height 32
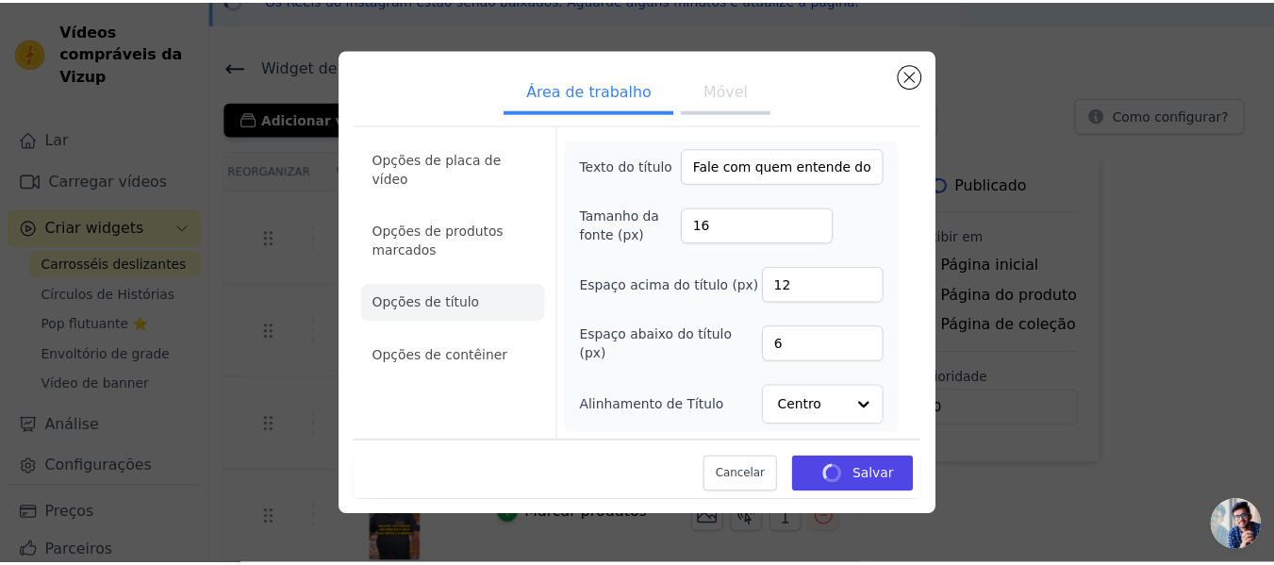
scroll to position [101, 0]
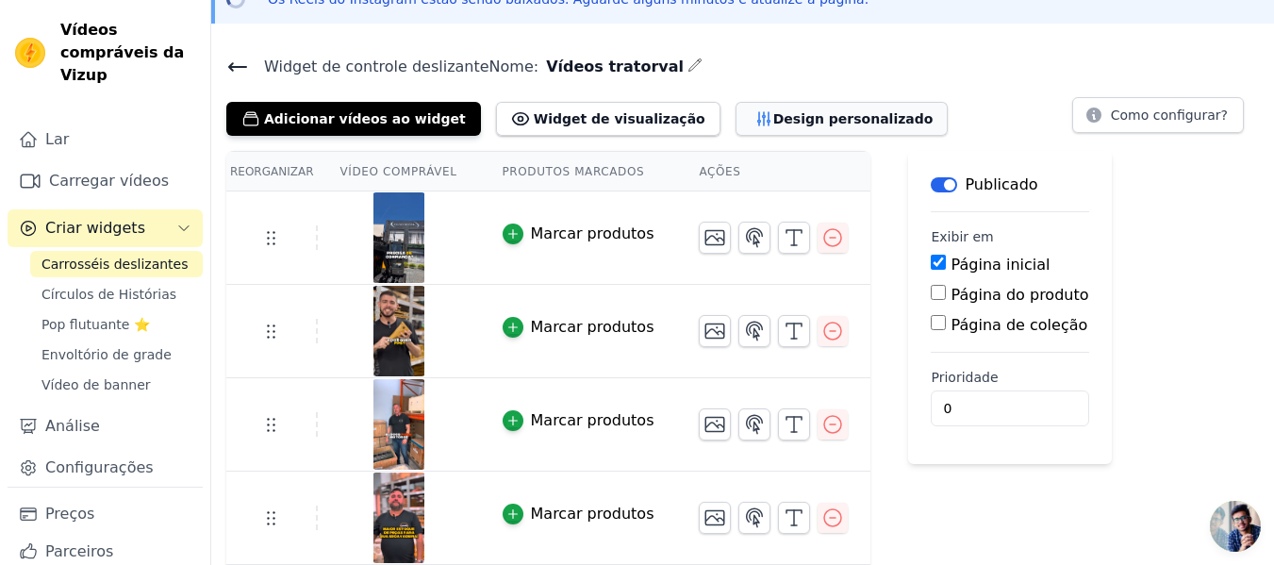
click at [773, 117] on font "Design personalizado" at bounding box center [853, 118] width 160 height 15
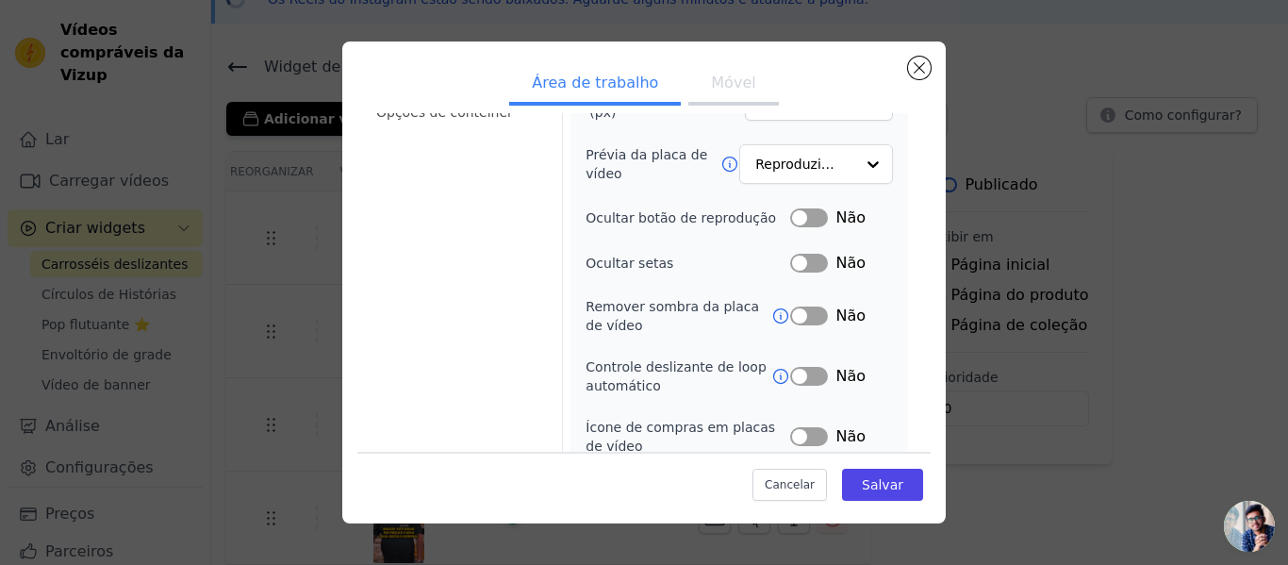
scroll to position [0, 0]
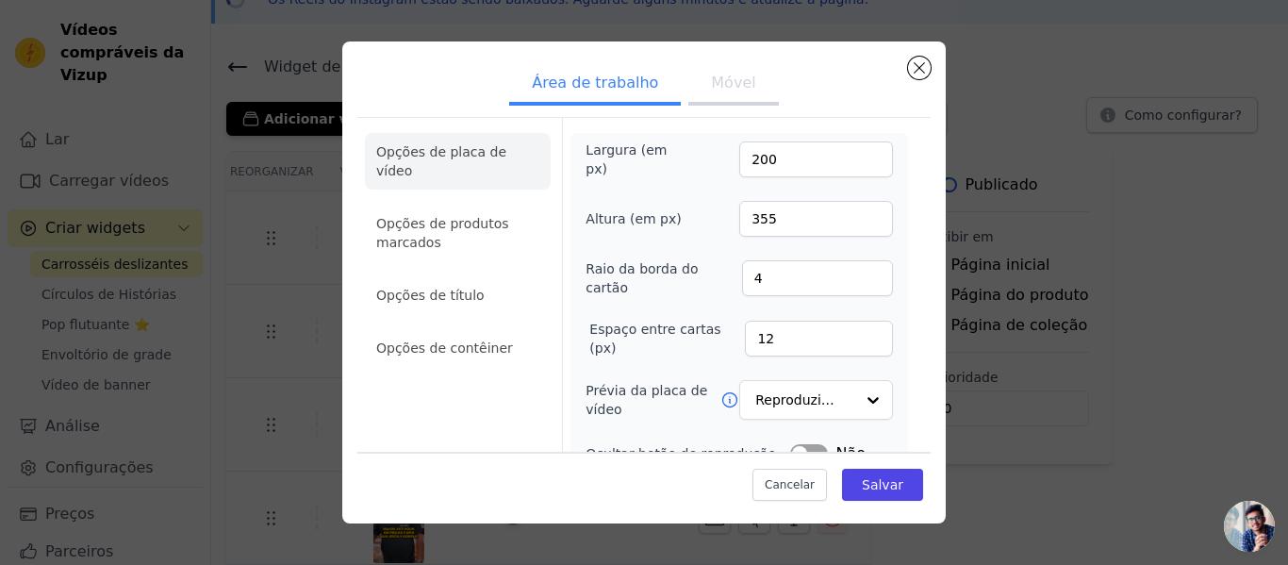
click at [696, 91] on button "Móvel" at bounding box center [733, 84] width 90 height 41
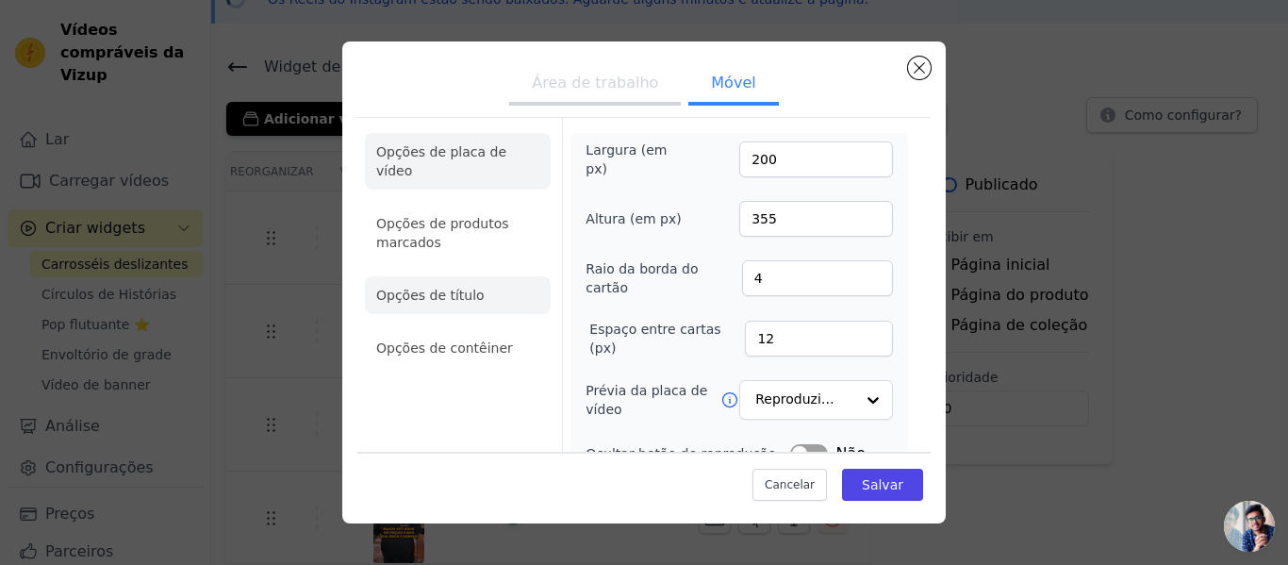
click at [438, 288] on font "Opções de título" at bounding box center [430, 295] width 108 height 15
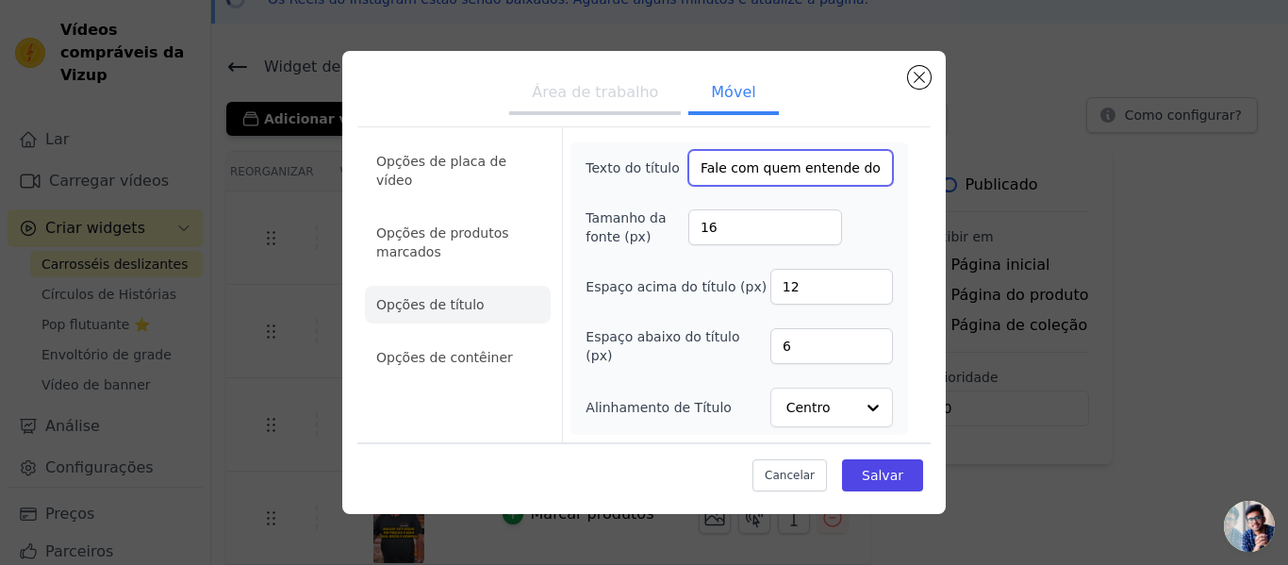
click at [753, 163] on input "Fale com quem entende do assunto:" at bounding box center [790, 168] width 205 height 36
click at [621, 94] on font "Área de trabalho" at bounding box center [595, 92] width 126 height 18
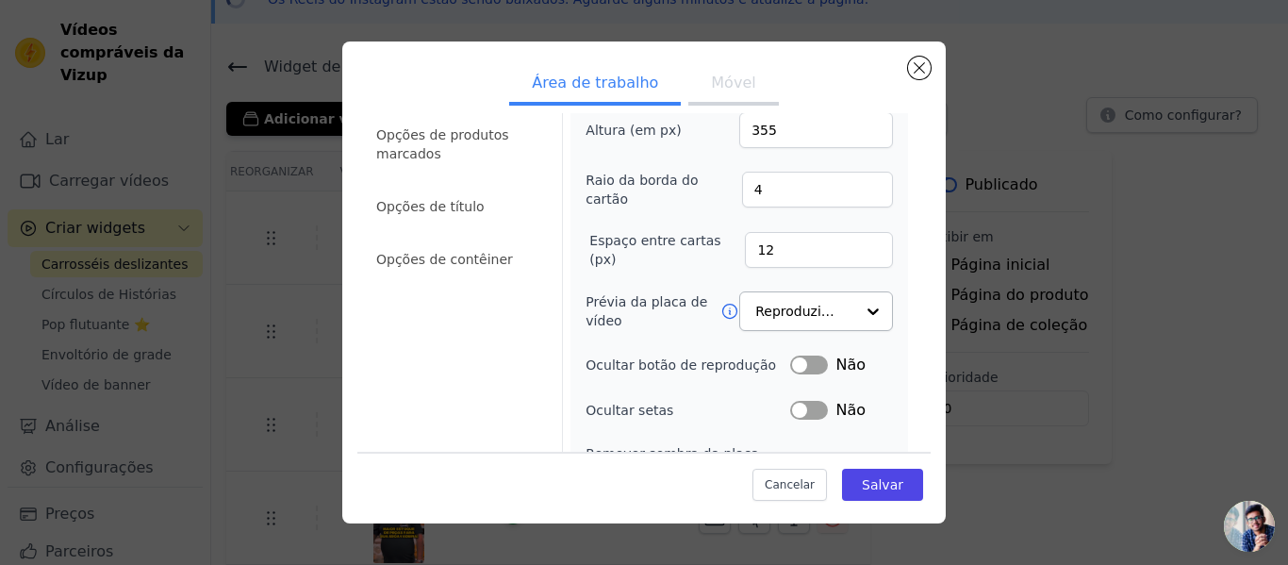
scroll to position [94, 0]
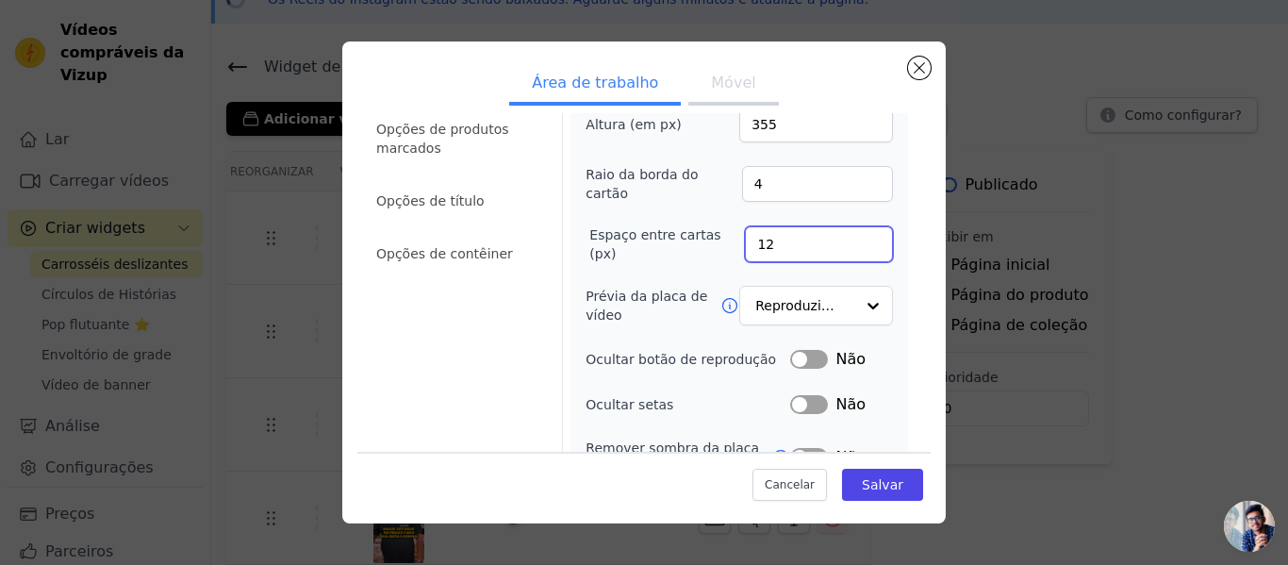
drag, startPoint x: 785, startPoint y: 237, endPoint x: 710, endPoint y: 235, distance: 75.5
click at [710, 235] on div "Espaço entre cartas (px) 12" at bounding box center [739, 244] width 307 height 38
click at [650, 220] on div "Largura (em px) 200 Altura (em px) 355 Raio da borda do cartão 4 Espaço entre c…" at bounding box center [739, 351] width 307 height 611
click at [471, 246] on font "Opções de contêiner" at bounding box center [444, 253] width 137 height 15
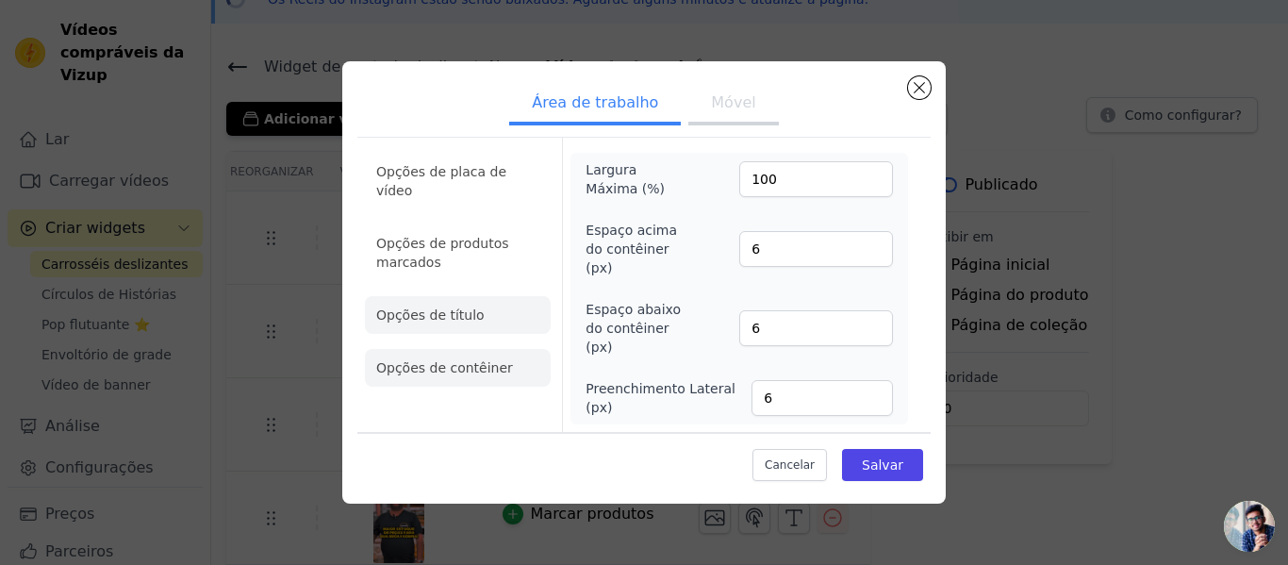
click at [449, 310] on font "Opções de título" at bounding box center [430, 314] width 108 height 15
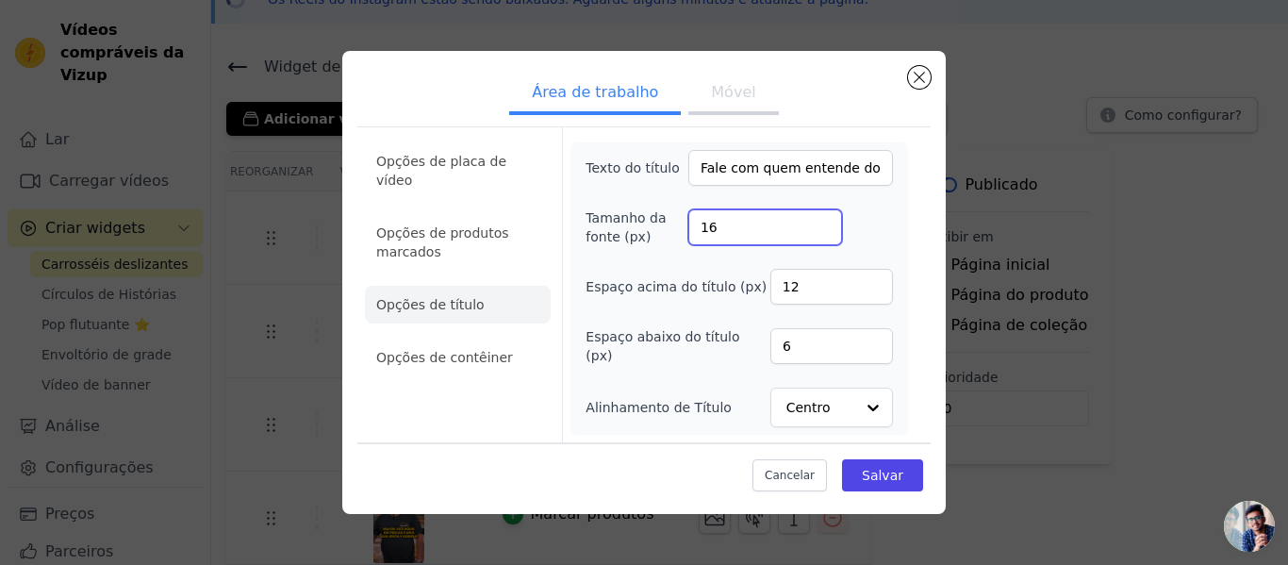
drag, startPoint x: 734, startPoint y: 223, endPoint x: 611, endPoint y: 221, distance: 122.6
click at [611, 221] on div "Tamanho da fonte (px) 16" at bounding box center [739, 227] width 307 height 38
click at [839, 289] on input "12" at bounding box center [831, 287] width 123 height 36
drag, startPoint x: 721, startPoint y: 231, endPoint x: 673, endPoint y: 228, distance: 48.2
click at [673, 228] on div "Tamanho da fonte (px) 16" at bounding box center [739, 227] width 307 height 38
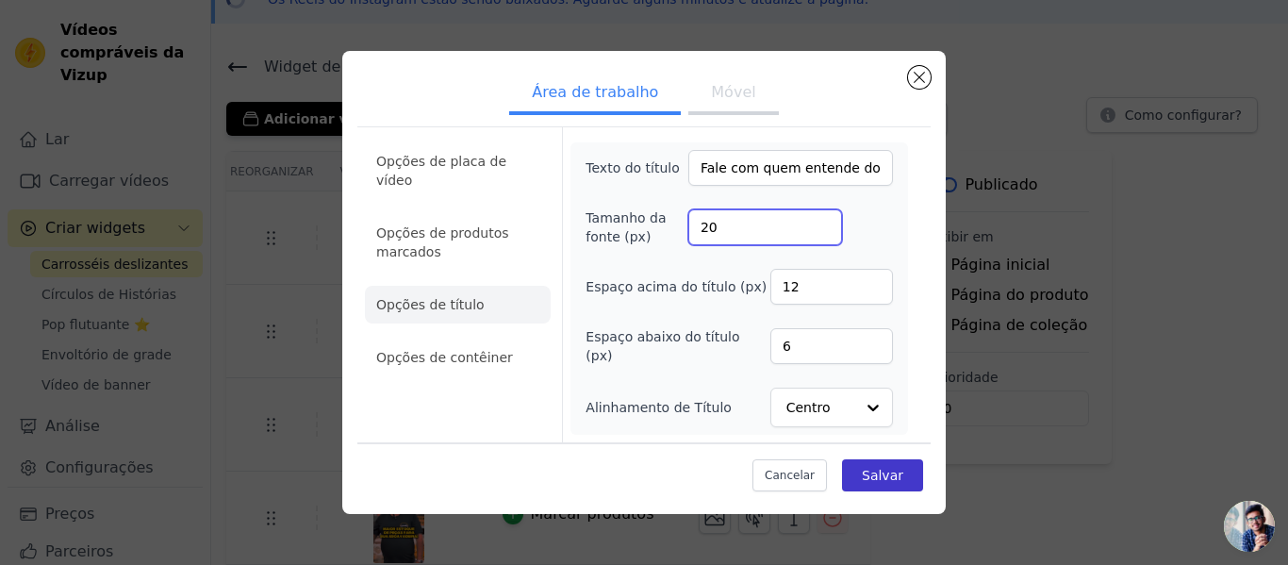
type input "20"
click at [881, 484] on button "Salvar" at bounding box center [882, 475] width 81 height 32
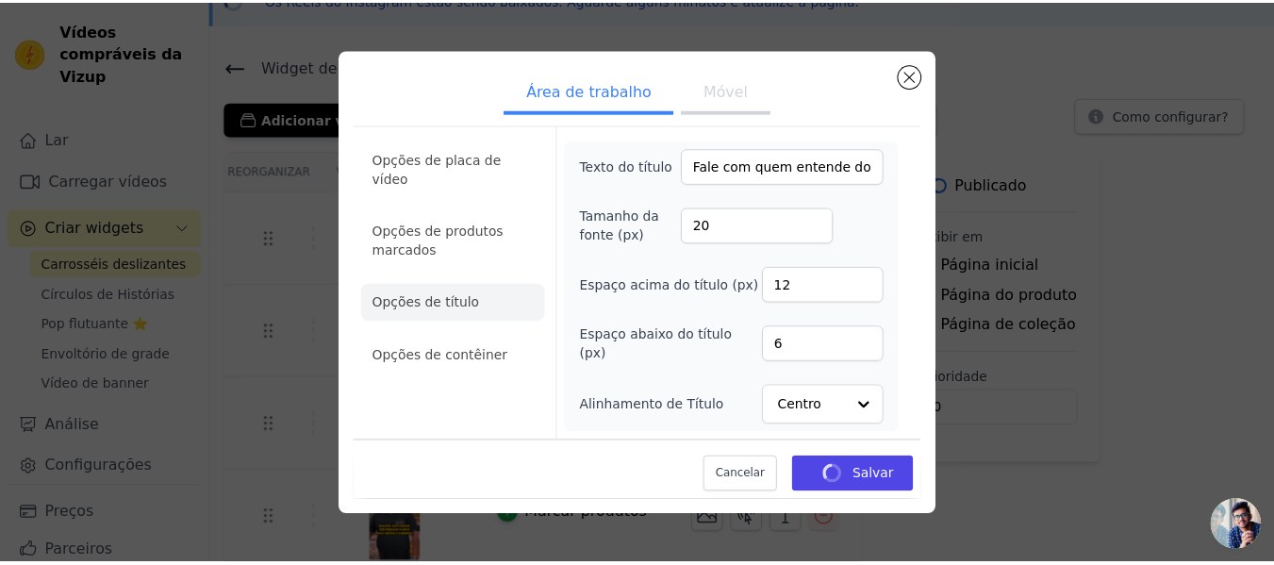
scroll to position [101, 0]
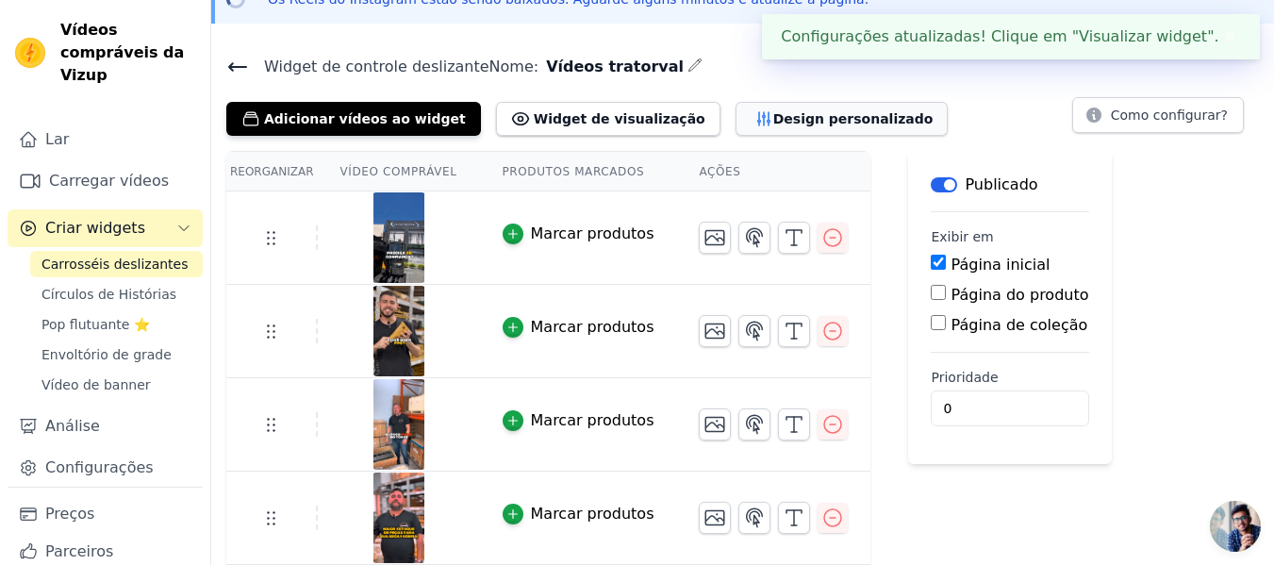
click at [773, 119] on font "Design personalizado" at bounding box center [853, 118] width 160 height 15
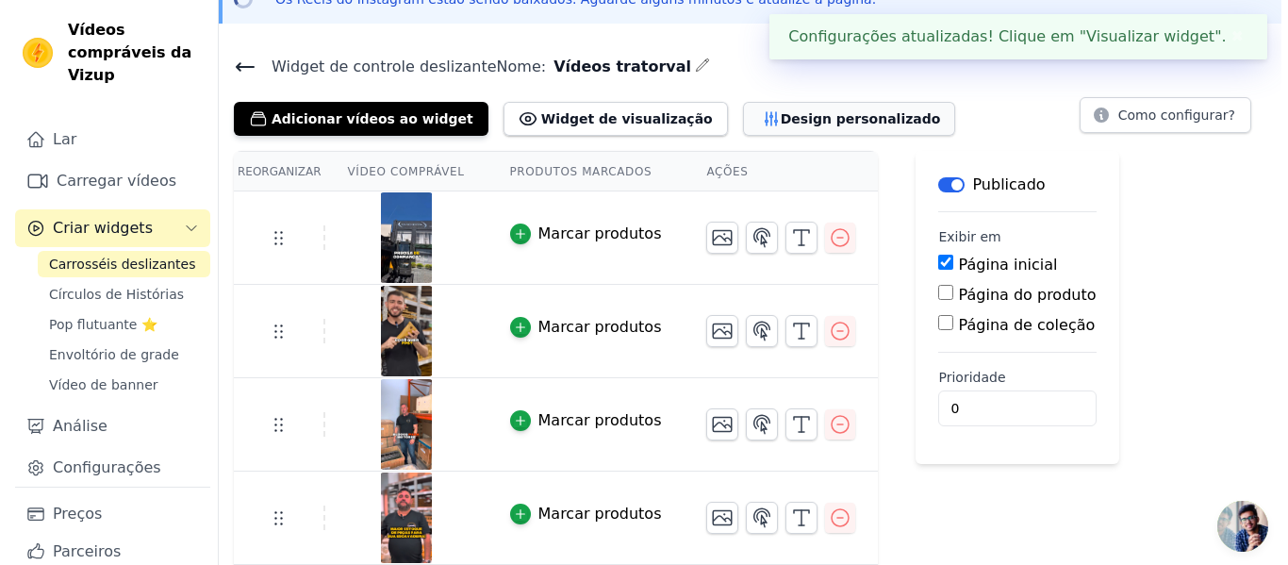
scroll to position [0, 0]
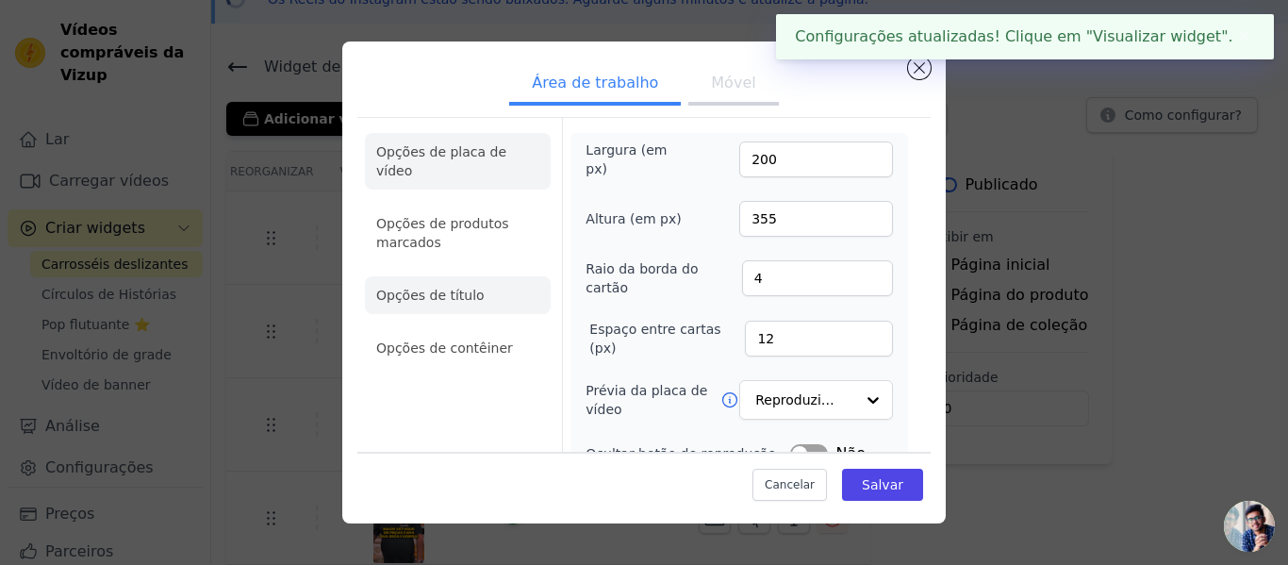
click at [461, 288] on font "Opções de título" at bounding box center [430, 295] width 108 height 15
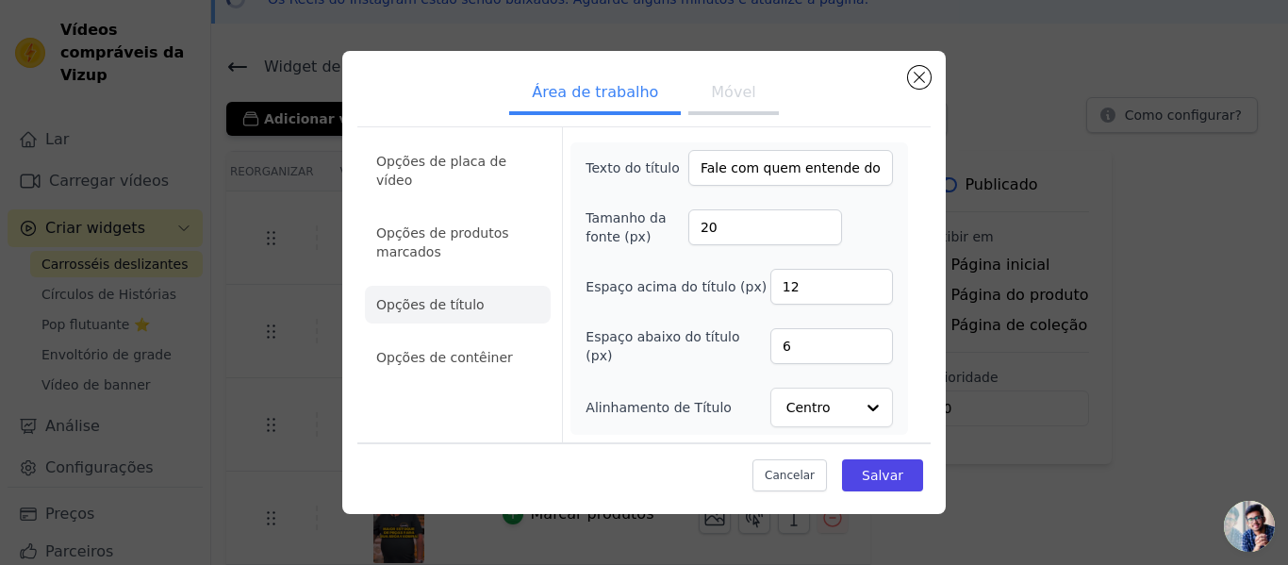
click at [744, 99] on font "Móvel" at bounding box center [733, 92] width 44 height 18
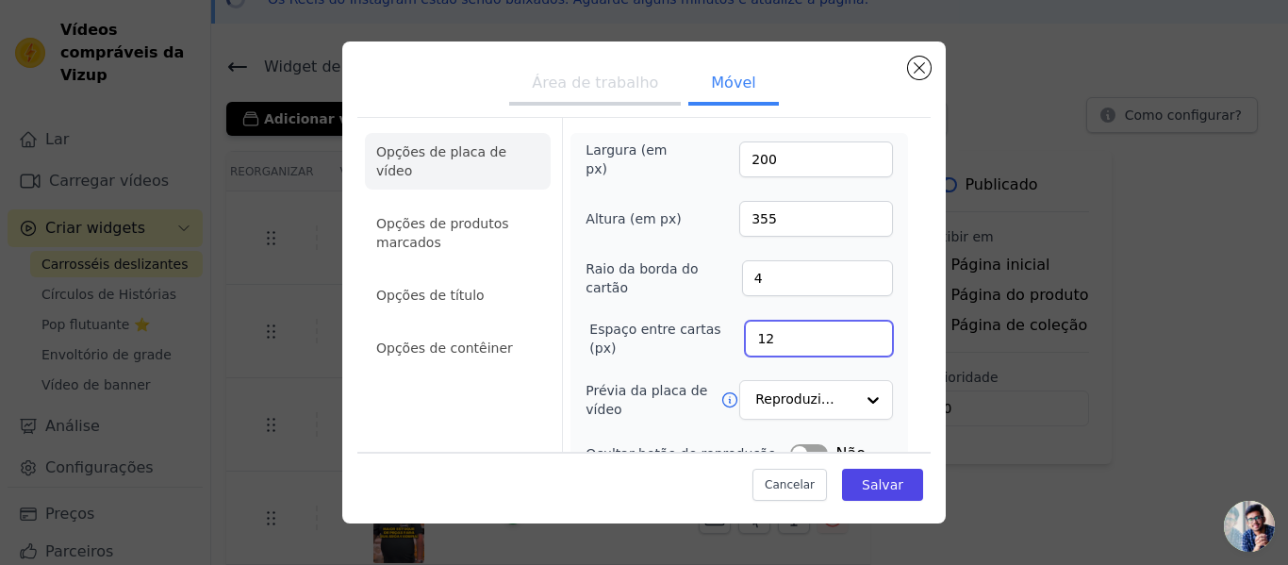
drag, startPoint x: 772, startPoint y: 331, endPoint x: 718, endPoint y: 329, distance: 54.7
click at [718, 329] on div "Espaço entre cartas (px) 12" at bounding box center [739, 339] width 307 height 38
click at [388, 288] on font "Opções de título" at bounding box center [430, 295] width 108 height 15
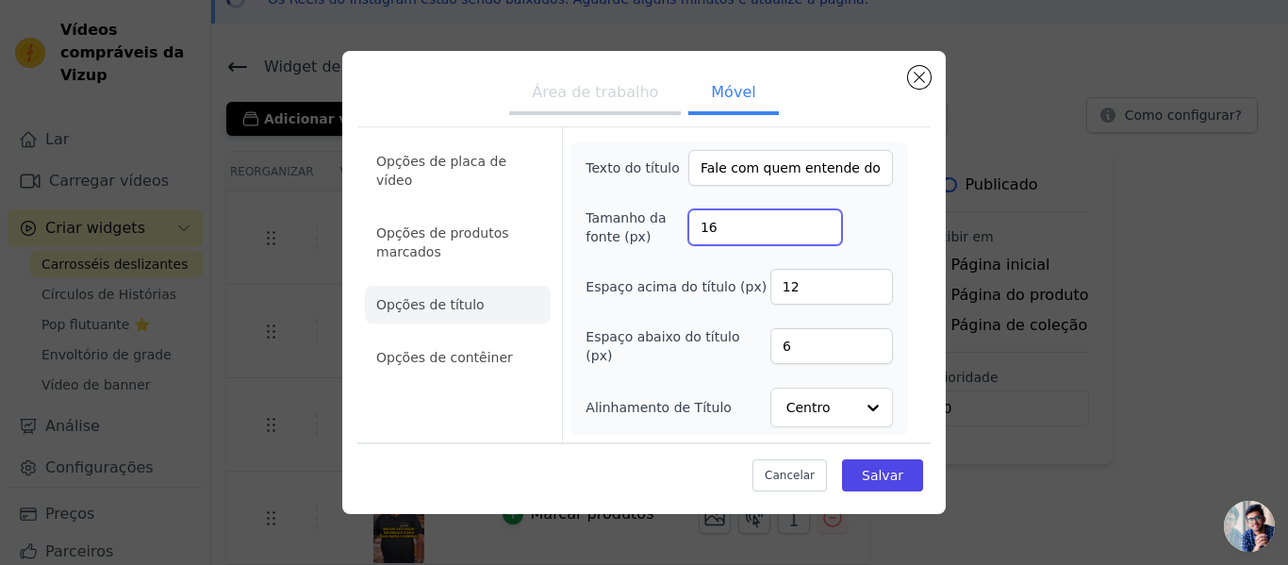
drag, startPoint x: 751, startPoint y: 225, endPoint x: 643, endPoint y: 226, distance: 108.4
click at [643, 226] on div "Tamanho da fonte (px) 16" at bounding box center [739, 227] width 307 height 38
type input "20"
click at [905, 491] on div "Cancelar Salvar" at bounding box center [643, 470] width 573 height 57
click at [883, 459] on button "Salvar" at bounding box center [882, 475] width 81 height 32
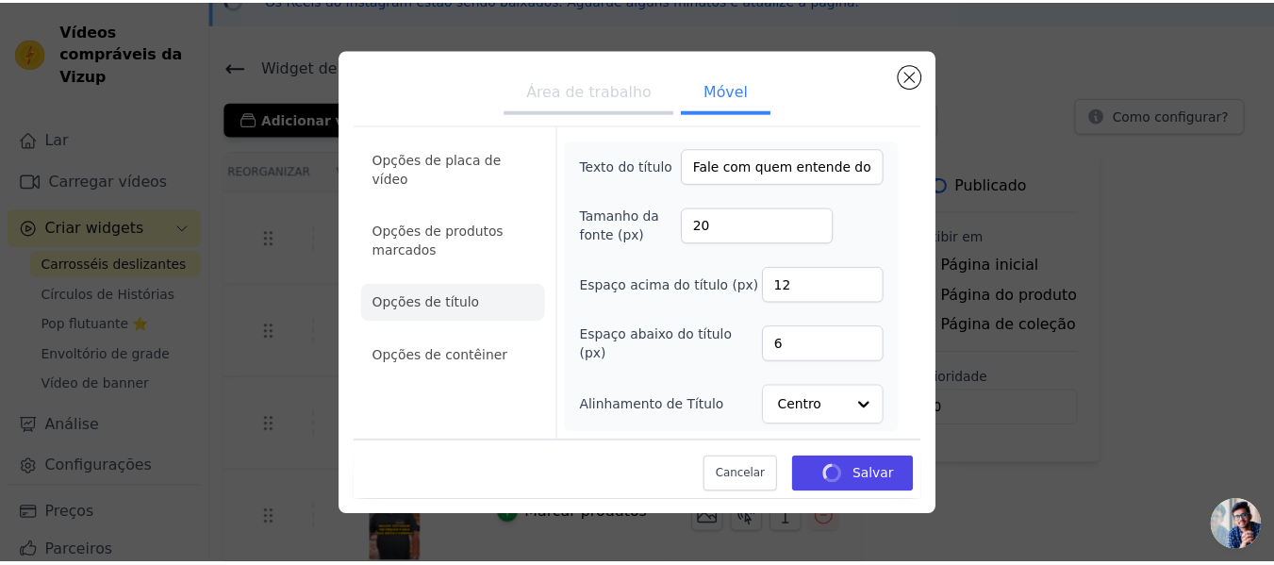
scroll to position [101, 0]
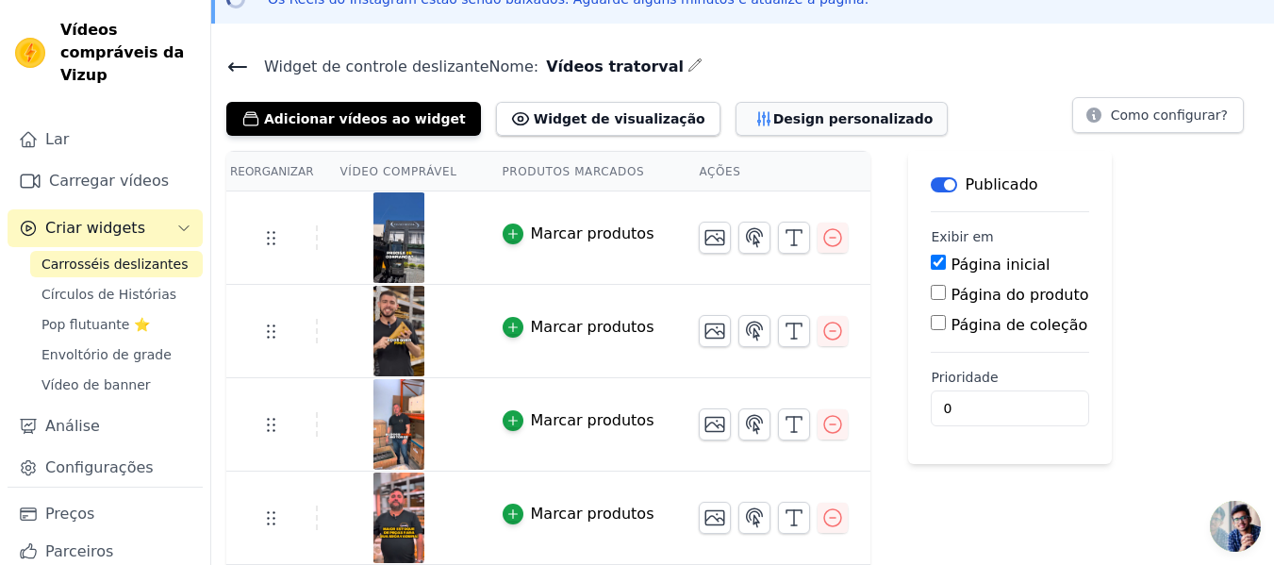
click at [773, 115] on font "Design personalizado" at bounding box center [853, 118] width 160 height 15
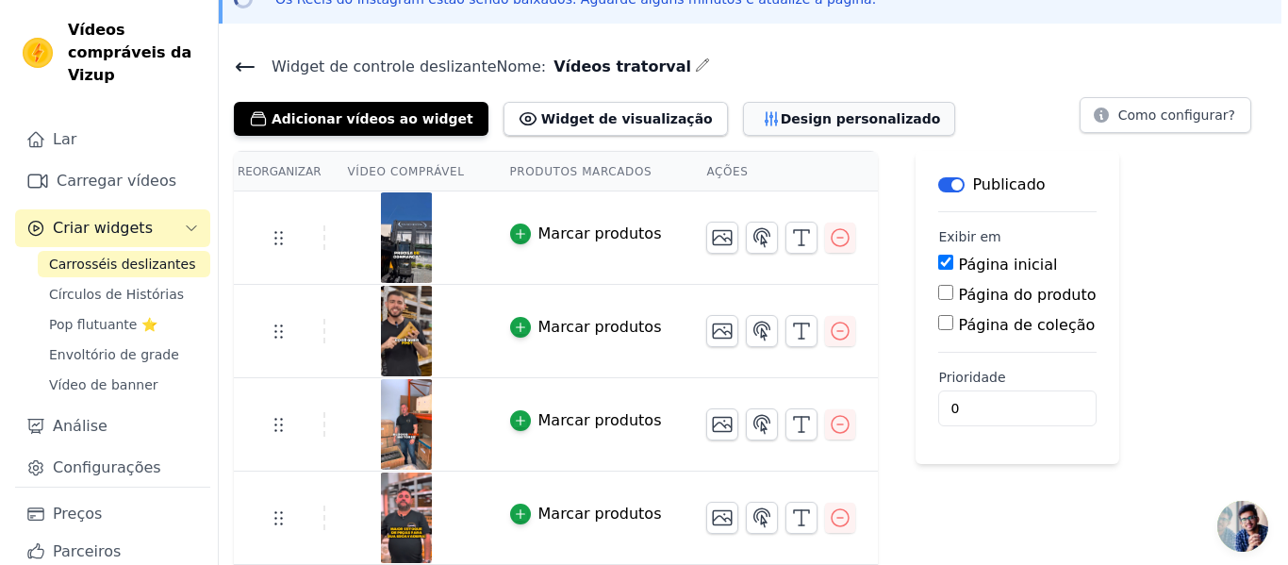
scroll to position [0, 0]
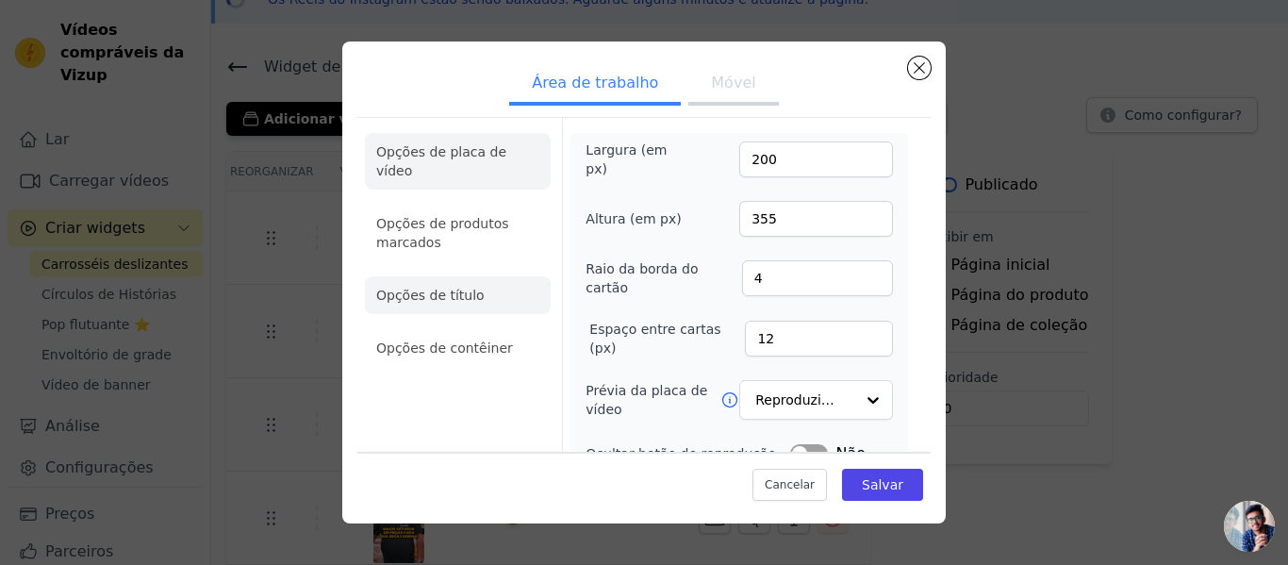
click at [454, 288] on font "Opções de título" at bounding box center [430, 295] width 108 height 15
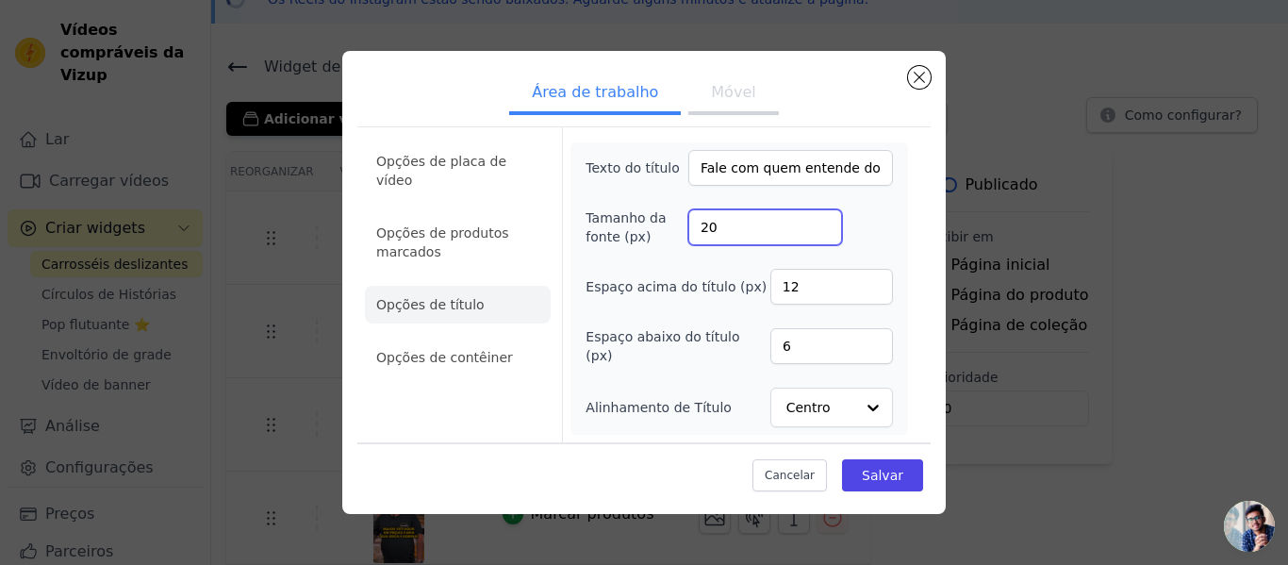
drag, startPoint x: 729, startPoint y: 229, endPoint x: 662, endPoint y: 232, distance: 67.0
click at [662, 232] on div "Tamanho da fonte (px) 20" at bounding box center [739, 227] width 307 height 38
type input "24"
click at [733, 99] on font "Móvel" at bounding box center [733, 92] width 44 height 18
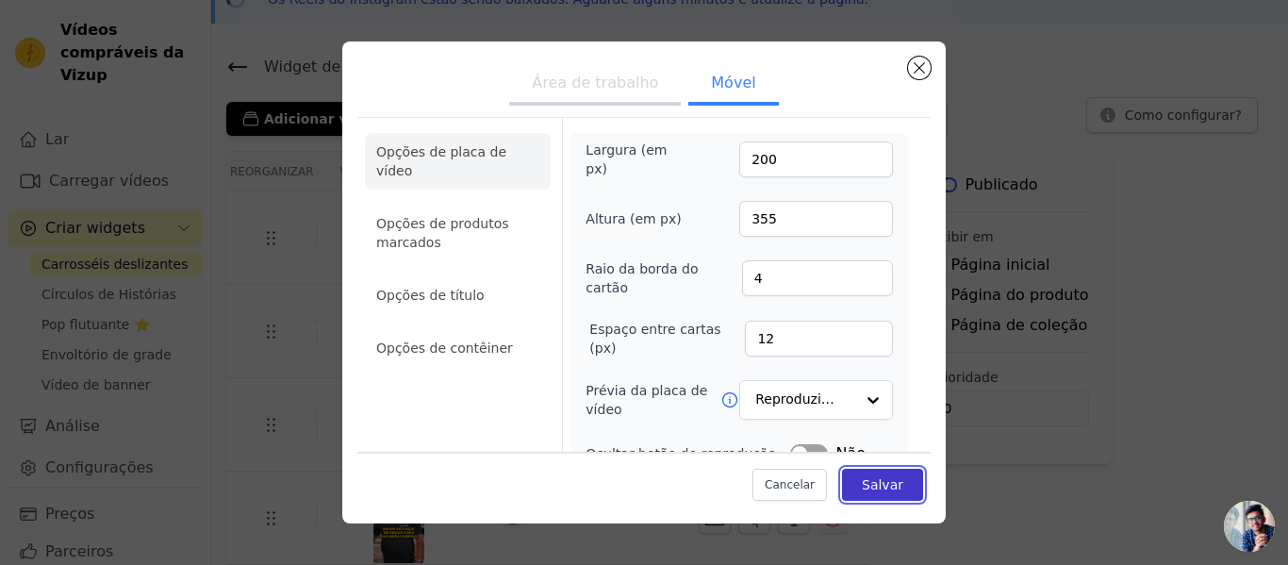
click at [876, 477] on font "Salvar" at bounding box center [882, 484] width 41 height 15
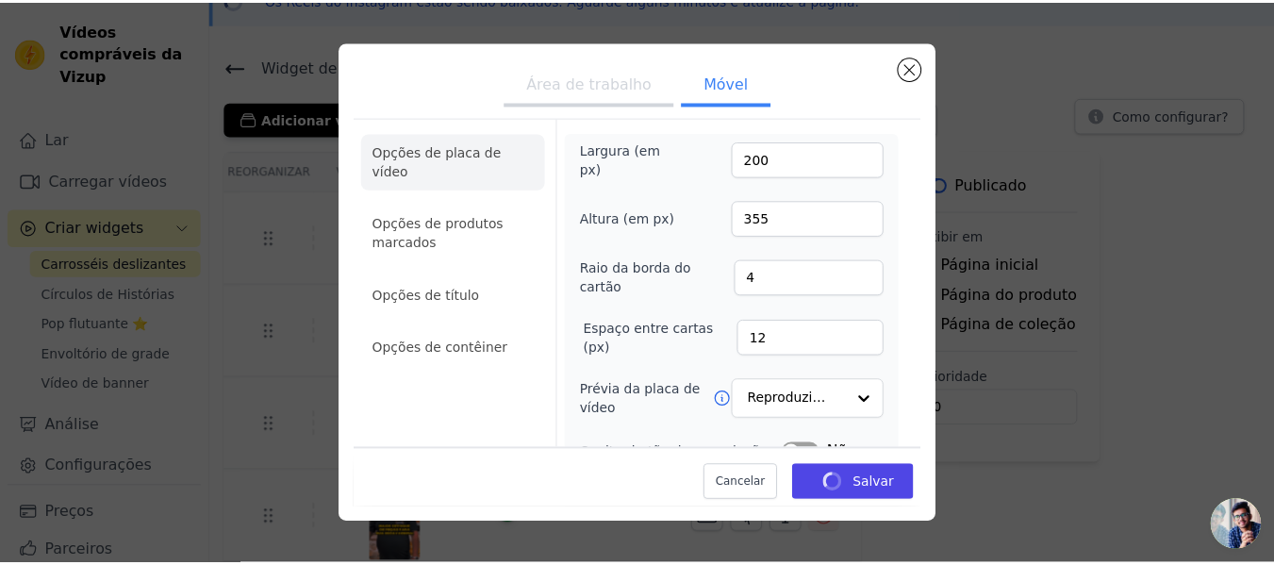
scroll to position [101, 0]
